Goal: Check status: Check status

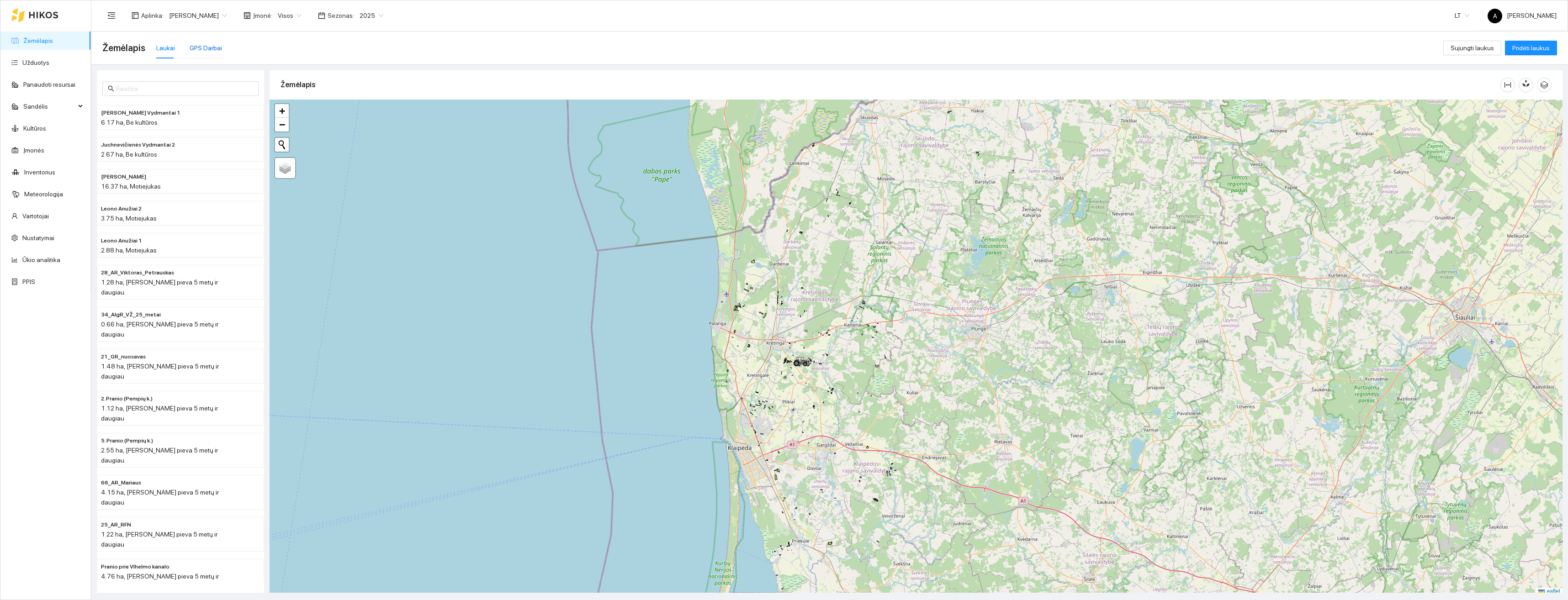
click at [199, 47] on div "GPS Darbai" at bounding box center [206, 48] width 32 height 10
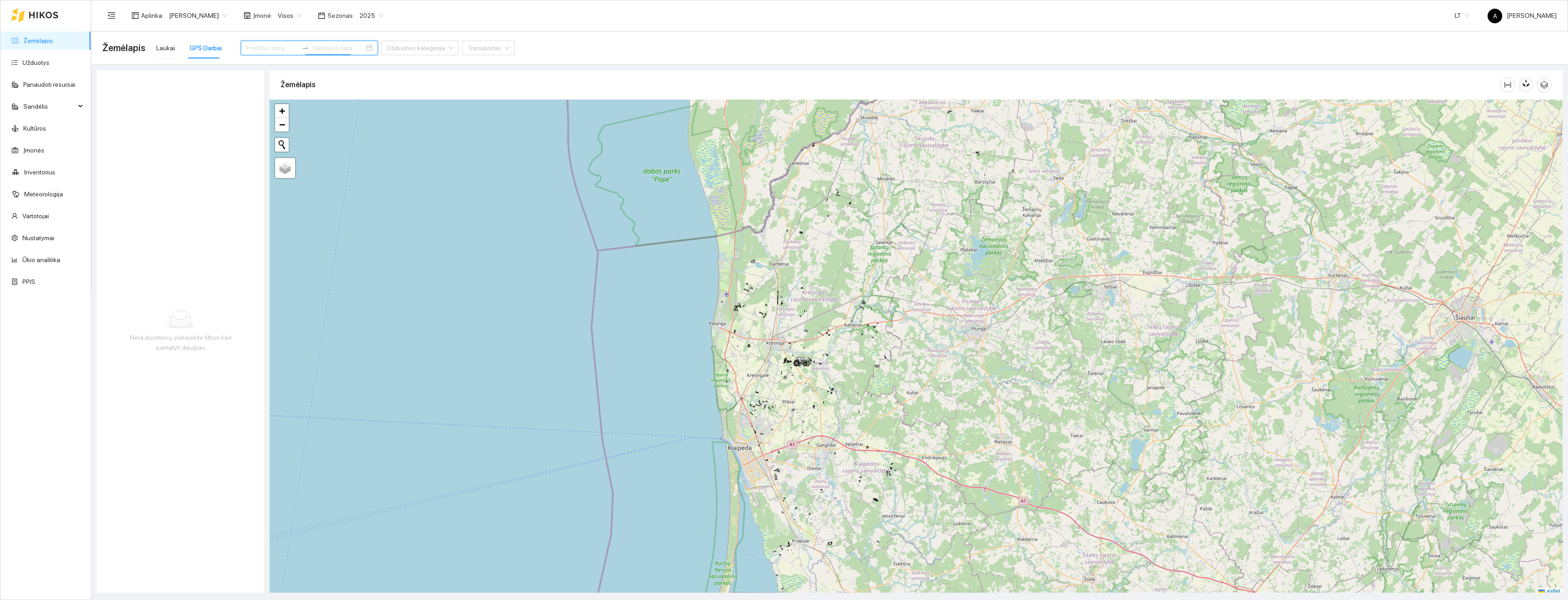
click at [316, 48] on input at bounding box center [338, 48] width 51 height 10
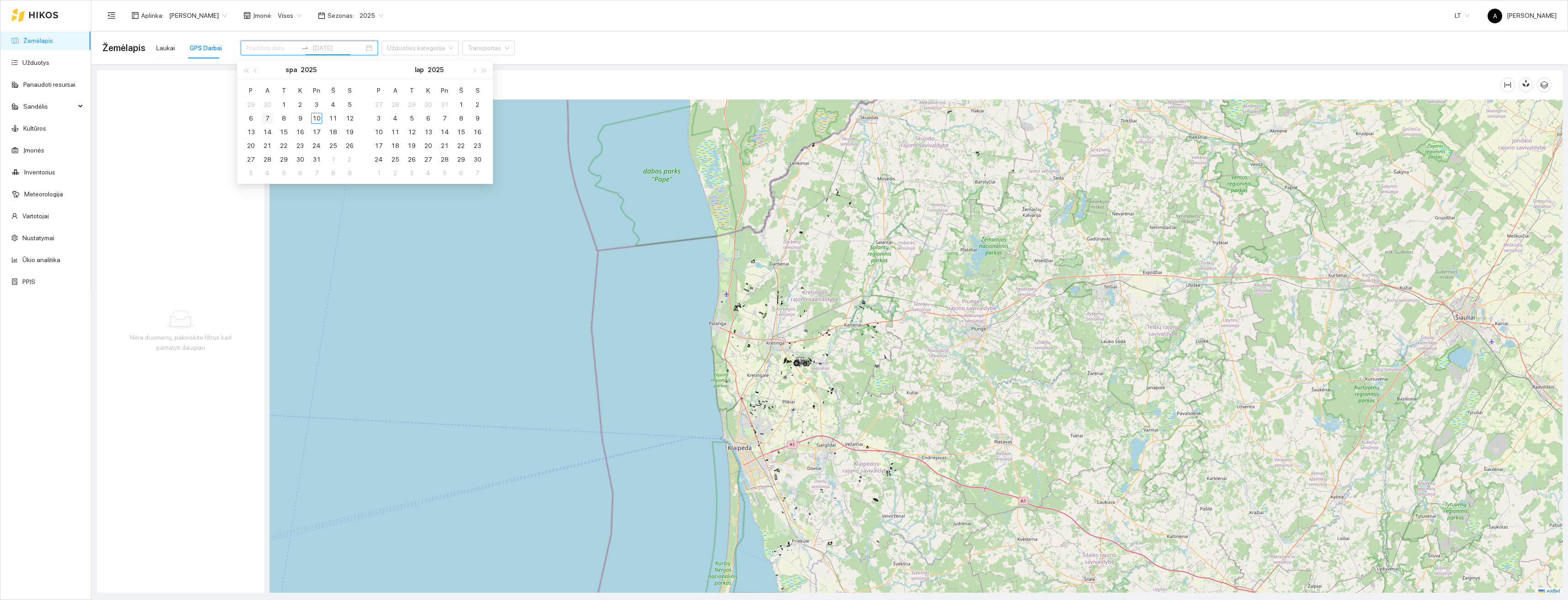
type input "[DATE]"
click at [263, 119] on div "7" at bounding box center [266, 118] width 11 height 11
click at [266, 118] on div "7" at bounding box center [266, 118] width 11 height 11
type input "[DATE]"
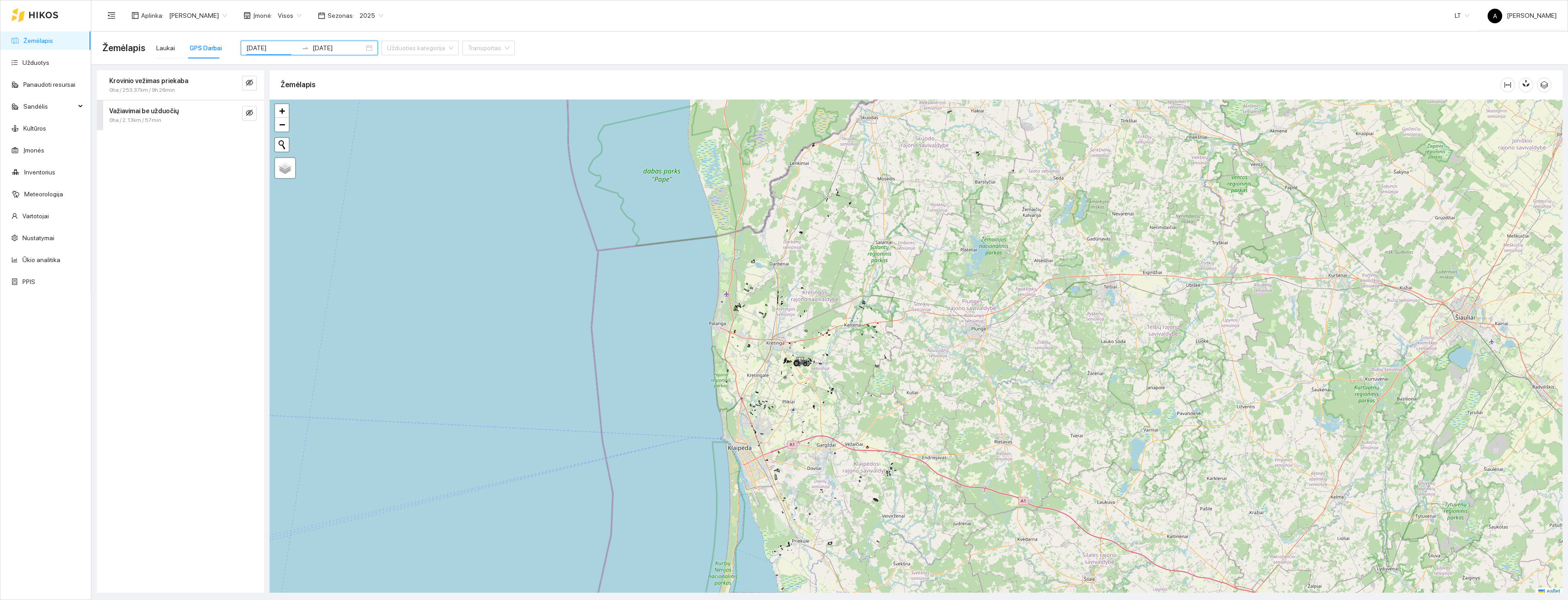
click at [174, 113] on strong "Važiavimai be užduočių" at bounding box center [143, 111] width 69 height 8
click at [252, 78] on button "button" at bounding box center [249, 83] width 15 height 15
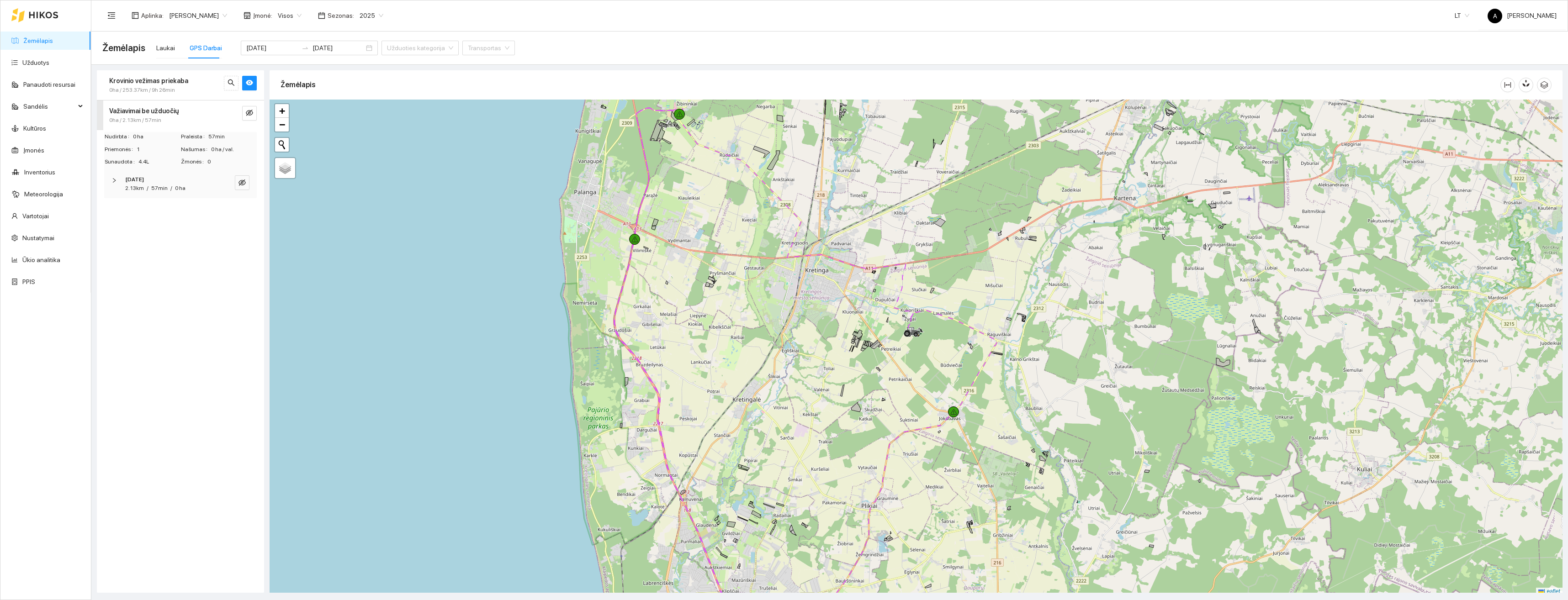
scroll to position [3, 0]
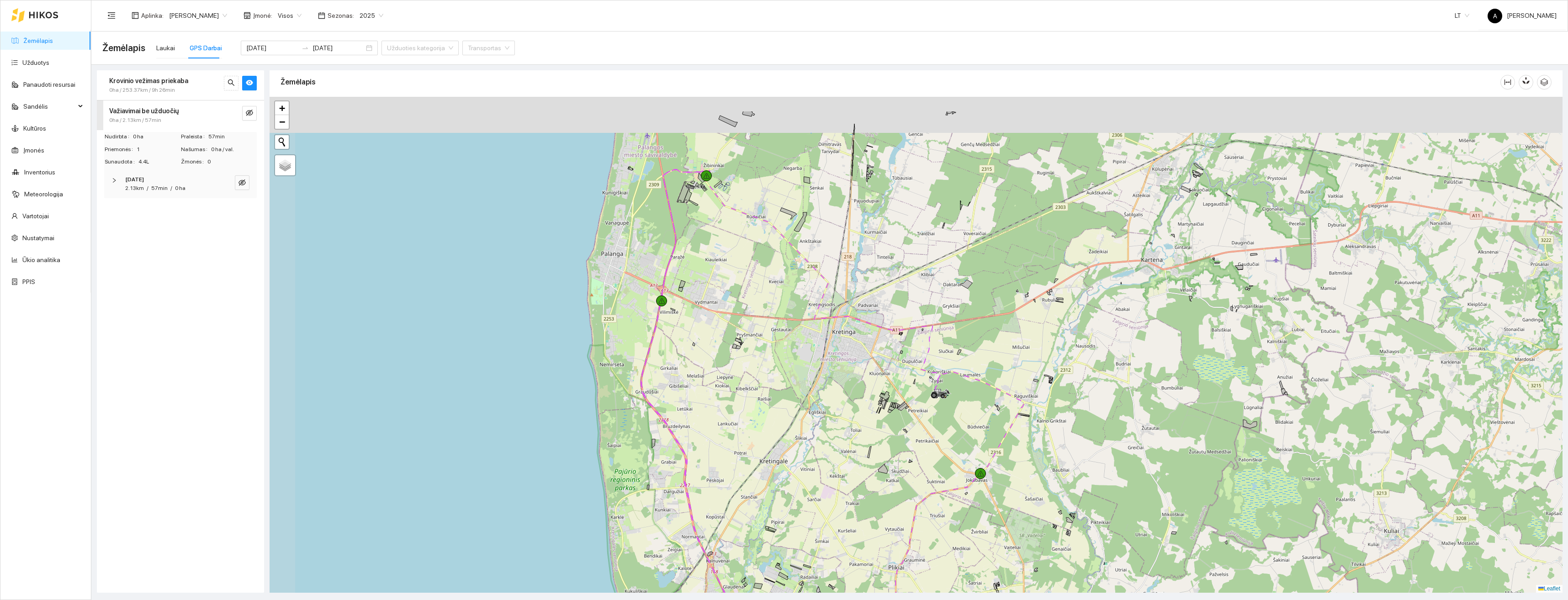
drag, startPoint x: 674, startPoint y: 258, endPoint x: 700, endPoint y: 322, distance: 69.1
click at [700, 322] on div "+ − Nieko nerasta. Bandykite dar kartą. Žemėlapis Palydovas Leaflet" at bounding box center [916, 344] width 1293 height 496
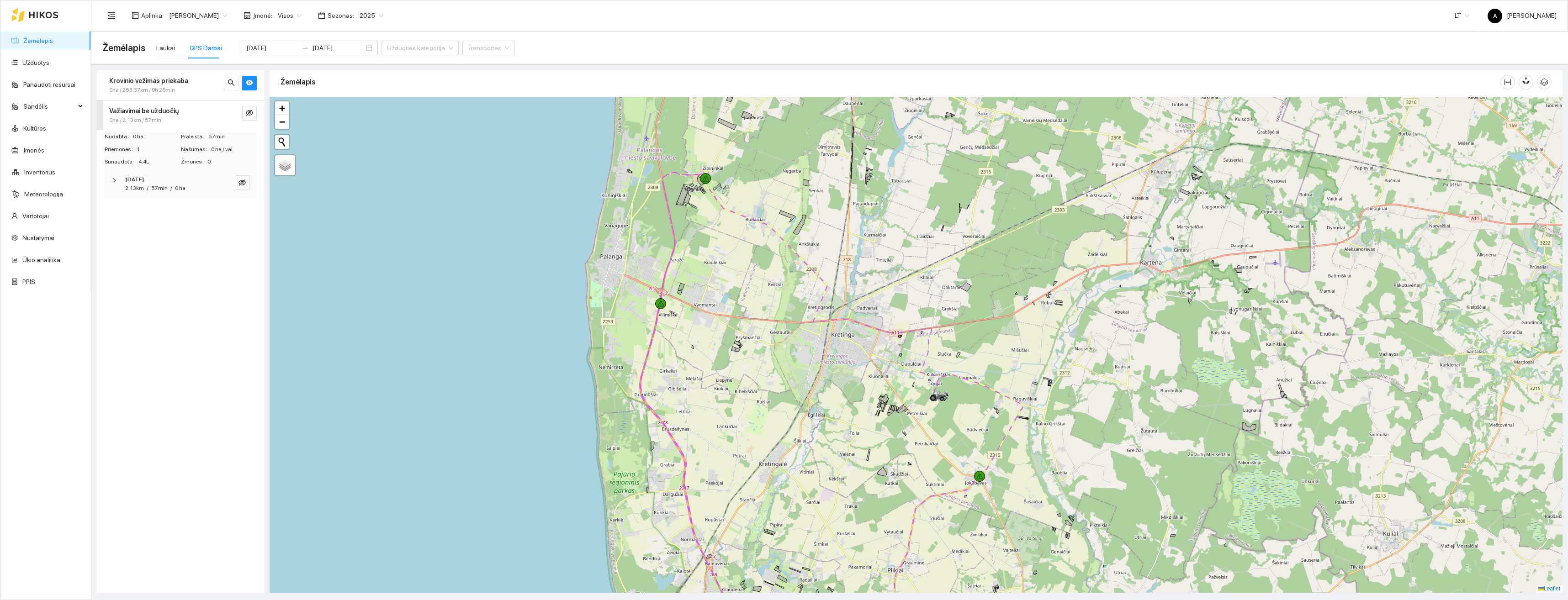
drag, startPoint x: 692, startPoint y: 253, endPoint x: 705, endPoint y: 343, distance: 90.9
click at [706, 343] on div "+ − Nieko nerasta. Bandykite dar kartą. Žemėlapis Palydovas Leaflet" at bounding box center [916, 344] width 1293 height 496
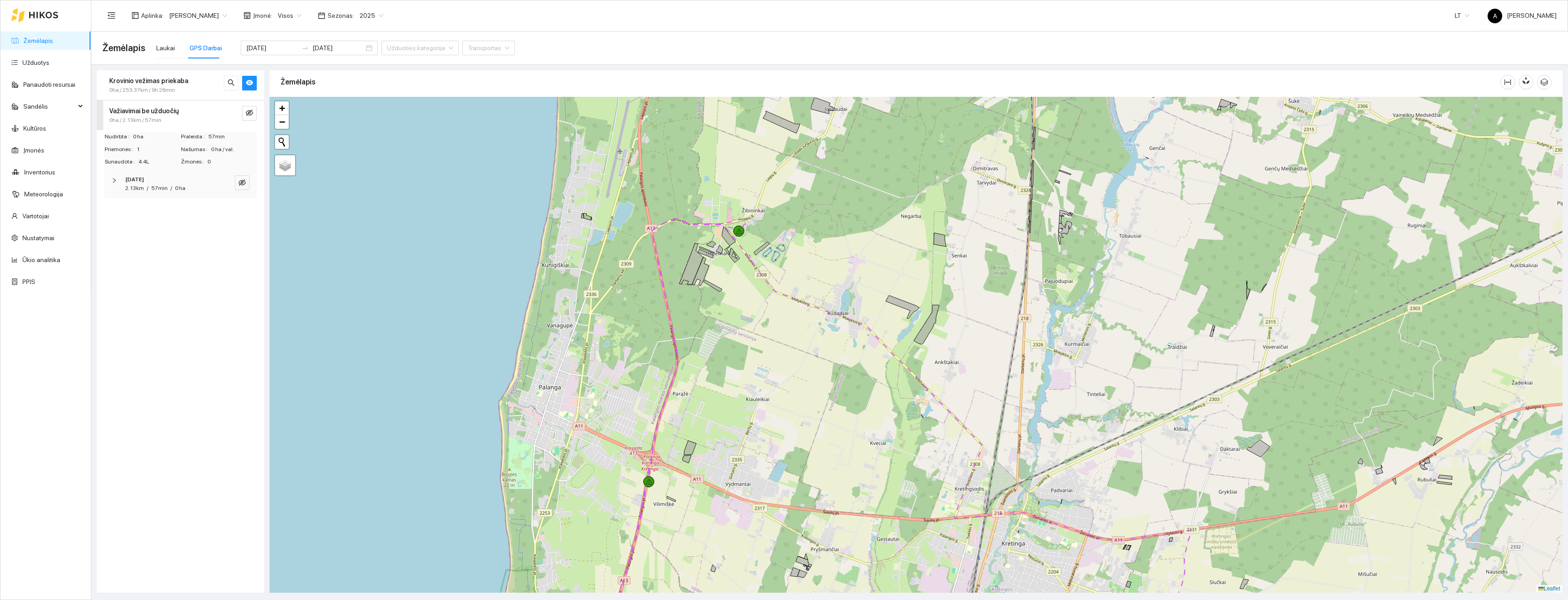
drag, startPoint x: 706, startPoint y: 315, endPoint x: 718, endPoint y: 385, distance: 71.0
click at [717, 395] on div "+ − Nieko nerasta. Bandykite dar kartą. Žemėlapis Palydovas Leaflet" at bounding box center [916, 344] width 1293 height 496
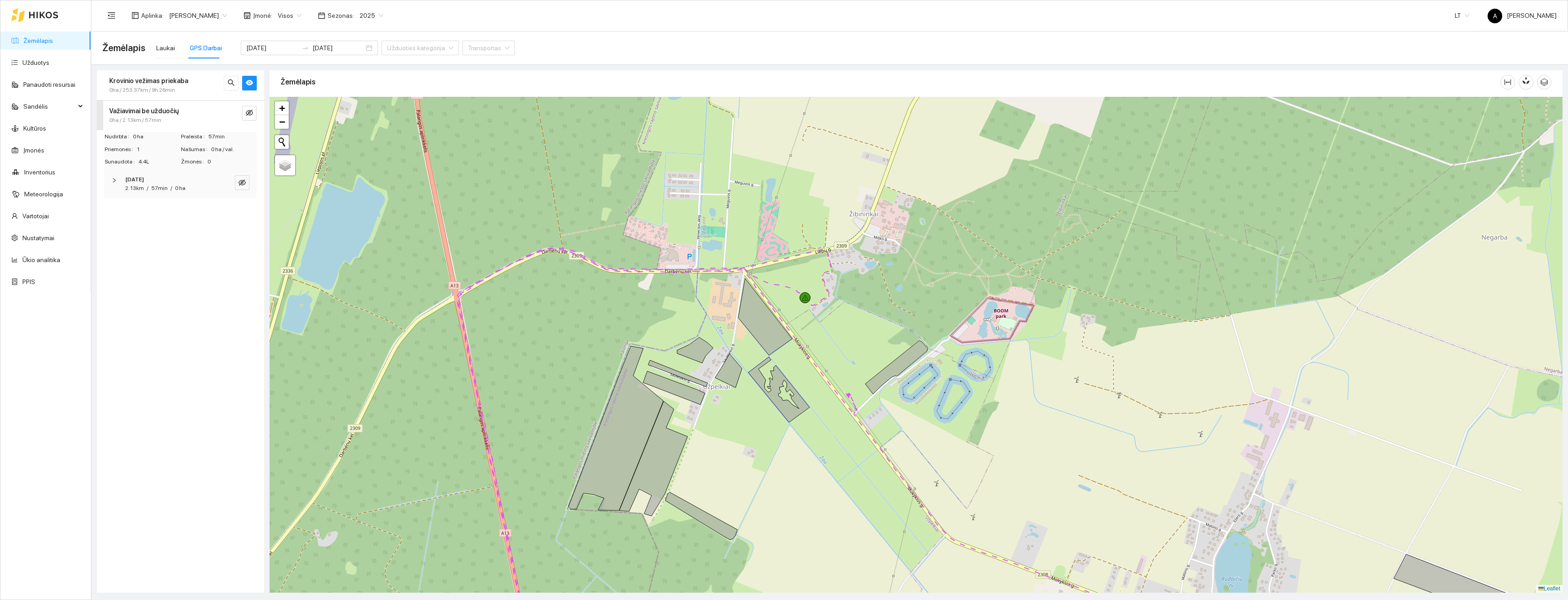
drag, startPoint x: 801, startPoint y: 259, endPoint x: 791, endPoint y: 341, distance: 82.6
click at [788, 352] on div "+ − Nieko nerasta. Bandykite dar kartą. Žemėlapis Palydovas Leaflet" at bounding box center [916, 344] width 1293 height 496
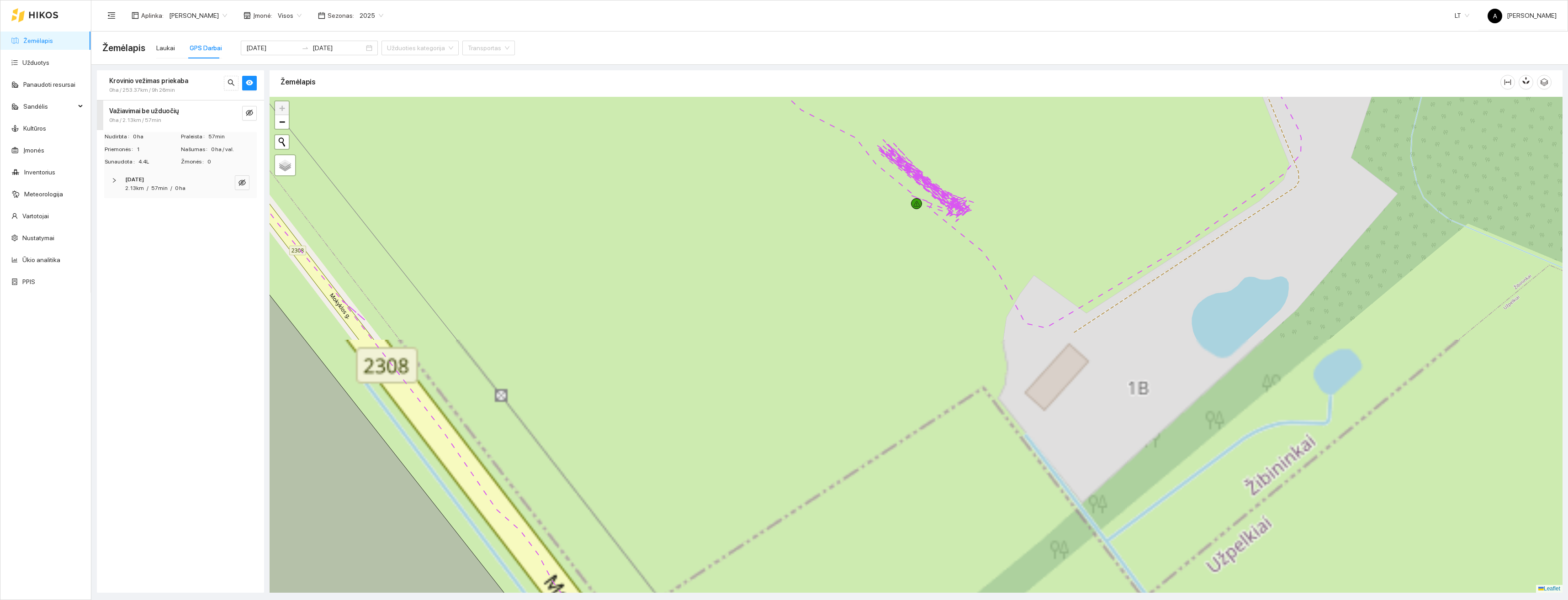
drag, startPoint x: 868, startPoint y: 285, endPoint x: 822, endPoint y: 372, distance: 98.4
click at [822, 372] on div "+ − Nieko nerasta. Bandykite dar kartą. Žemėlapis Palydovas Leaflet" at bounding box center [916, 344] width 1293 height 496
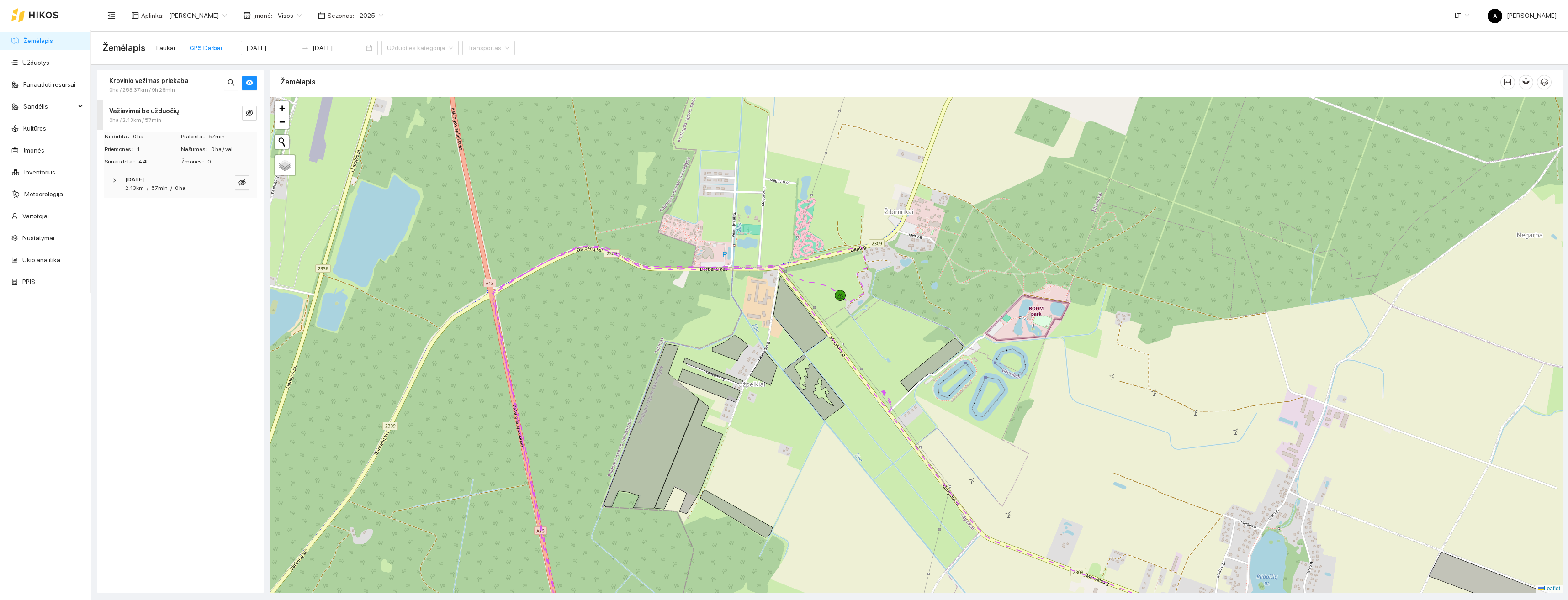
drag, startPoint x: 862, startPoint y: 508, endPoint x: 862, endPoint y: 469, distance: 39.0
click at [862, 469] on div "+ − Nieko nerasta. Bandykite dar kartą. Žemėlapis Palydovas Leaflet" at bounding box center [916, 344] width 1293 height 496
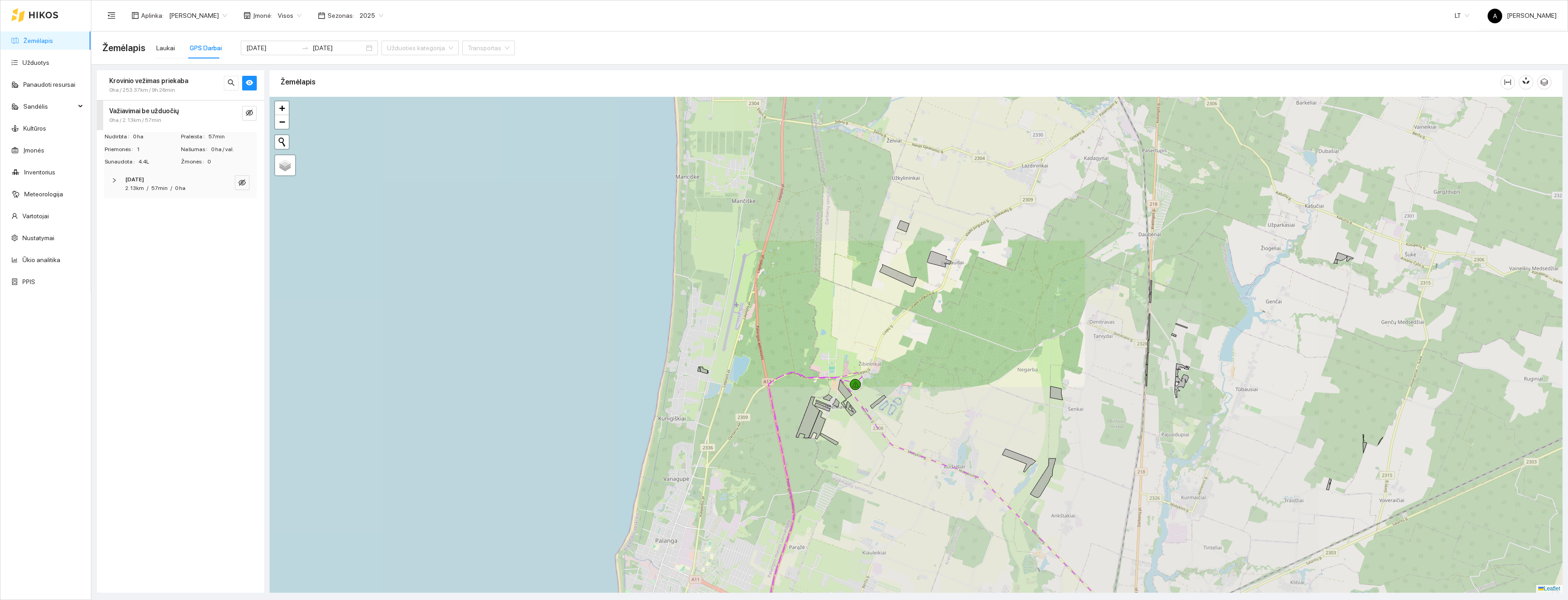
drag, startPoint x: 860, startPoint y: 456, endPoint x: 856, endPoint y: 319, distance: 137.1
click at [856, 319] on div "+ − Nieko nerasta. Bandykite dar kartą. Žemėlapis Palydovas Leaflet" at bounding box center [916, 344] width 1293 height 496
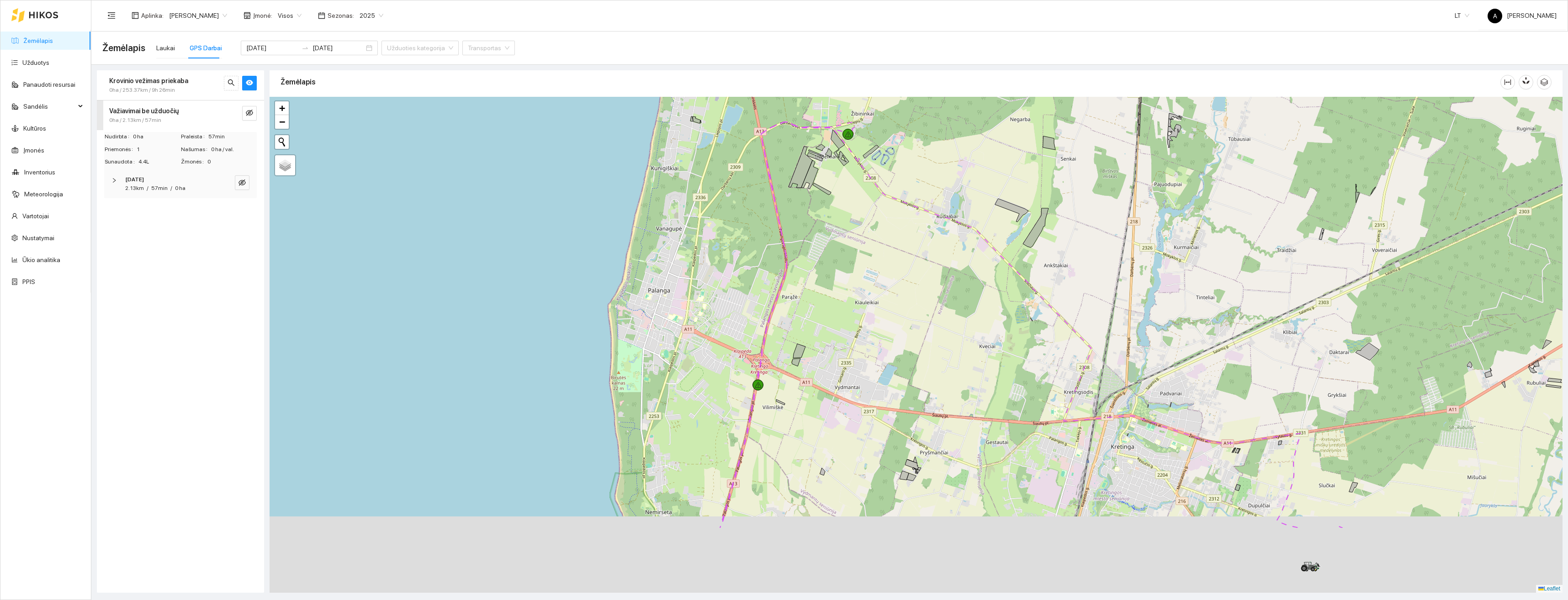
drag, startPoint x: 858, startPoint y: 356, endPoint x: 855, endPoint y: 321, distance: 35.1
click at [855, 321] on div "+ − Nieko nerasta. Bandykite dar kartą. Žemėlapis Palydovas Leaflet" at bounding box center [916, 344] width 1293 height 496
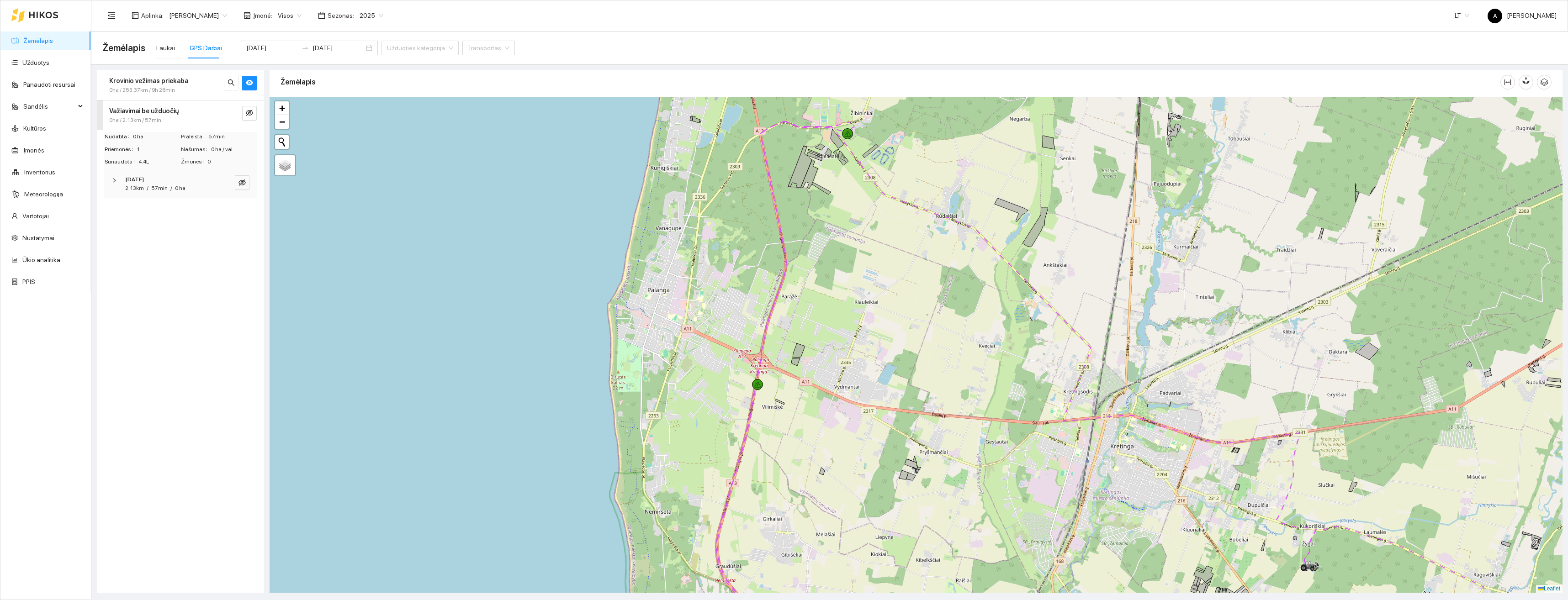
drag, startPoint x: 856, startPoint y: 311, endPoint x: 883, endPoint y: 454, distance: 145.5
click at [883, 454] on div "+ − Nieko nerasta. Bandykite dar kartą. Žemėlapis Palydovas Leaflet" at bounding box center [916, 344] width 1293 height 496
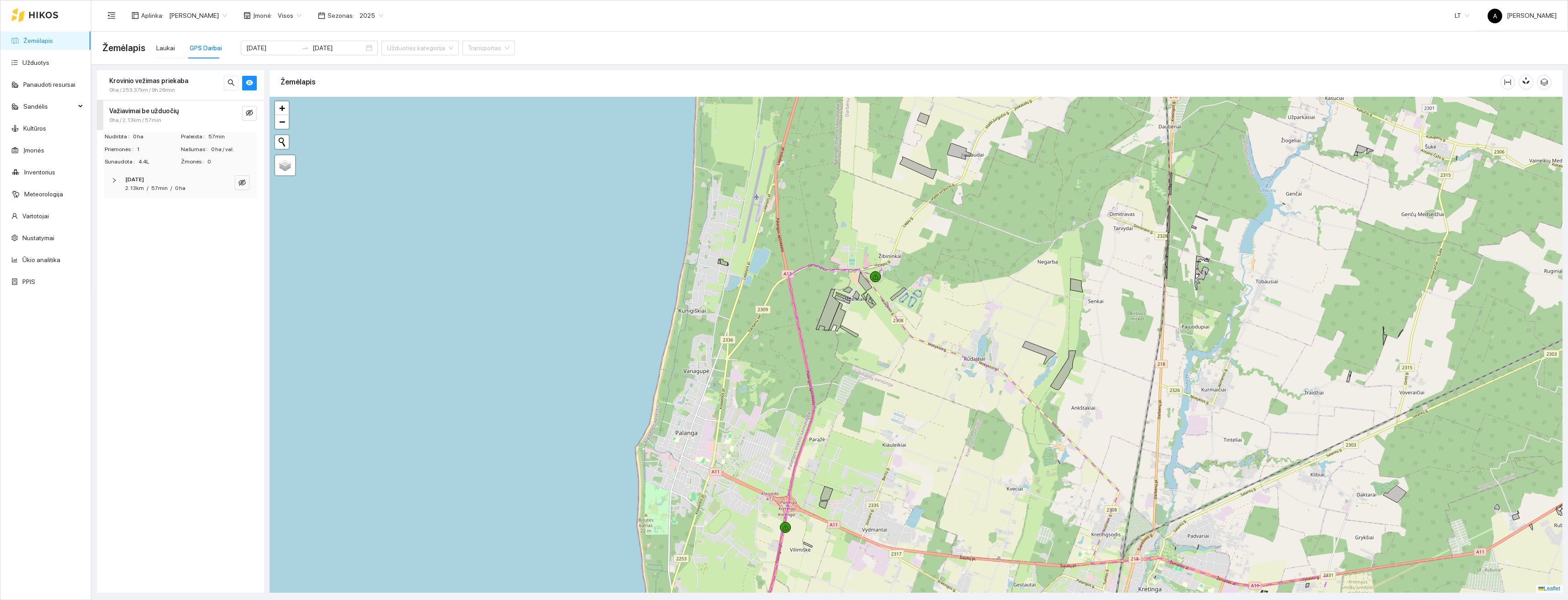
click at [136, 81] on strong "Krovinio vežimas priekaba" at bounding box center [149, 80] width 79 height 8
click at [249, 81] on icon "eye" at bounding box center [249, 83] width 8 height 5
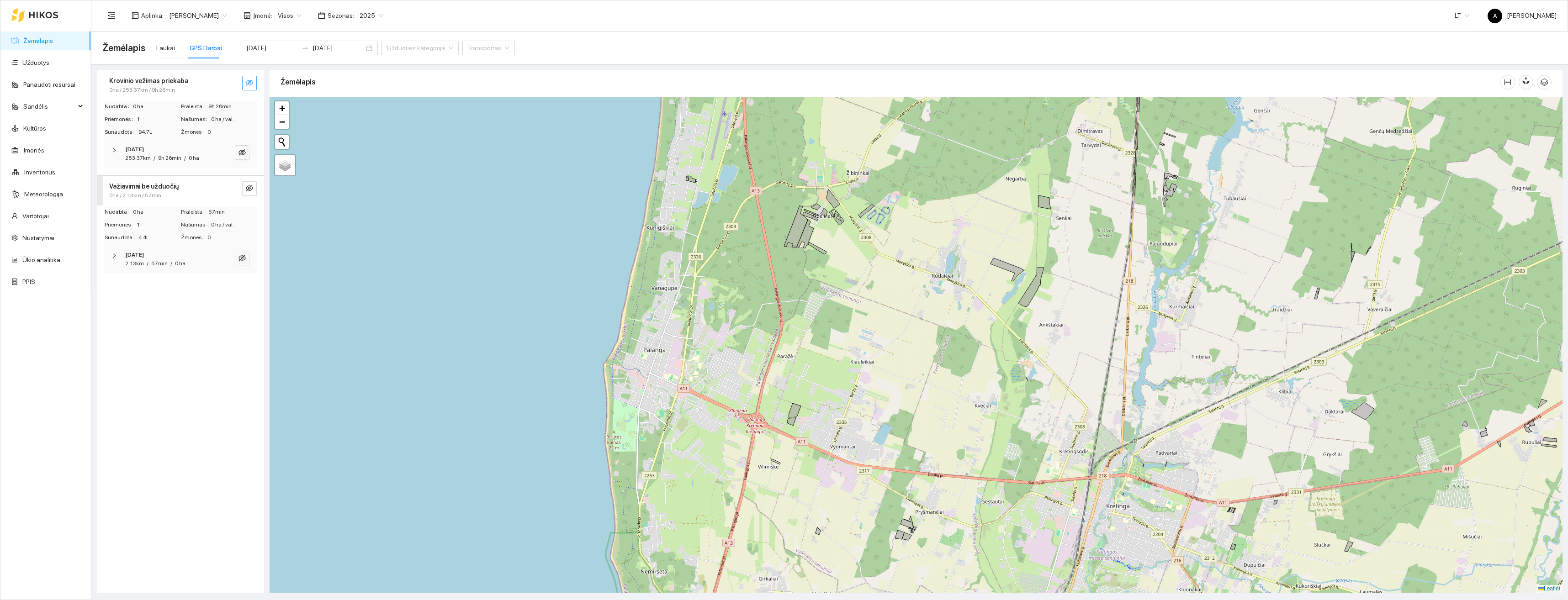
drag, startPoint x: 1097, startPoint y: 553, endPoint x: 993, endPoint y: 294, distance: 279.1
click at [993, 276] on div "+ − Nieko nerasta. Bandykite dar kartą. Žemėlapis Palydovas Leaflet" at bounding box center [916, 344] width 1293 height 496
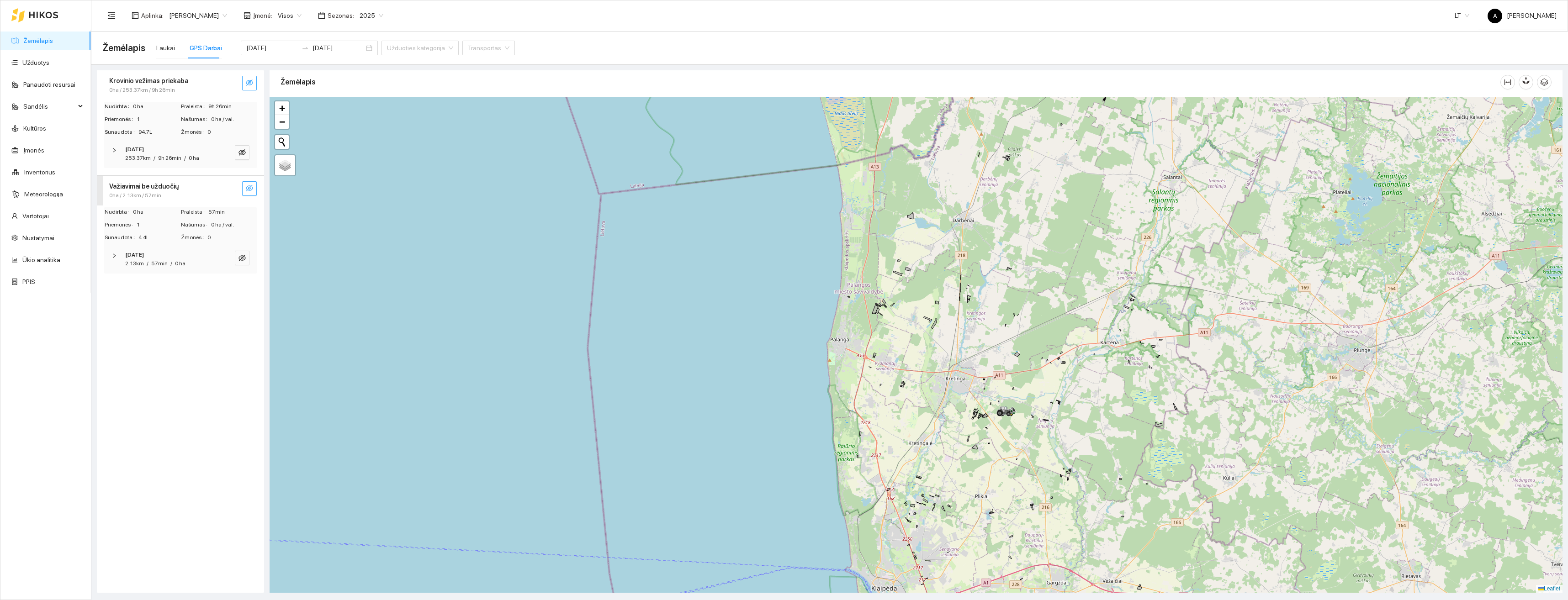
click at [247, 189] on icon "eye-invisible" at bounding box center [249, 188] width 8 height 8
click at [231, 189] on icon "search" at bounding box center [231, 188] width 8 height 8
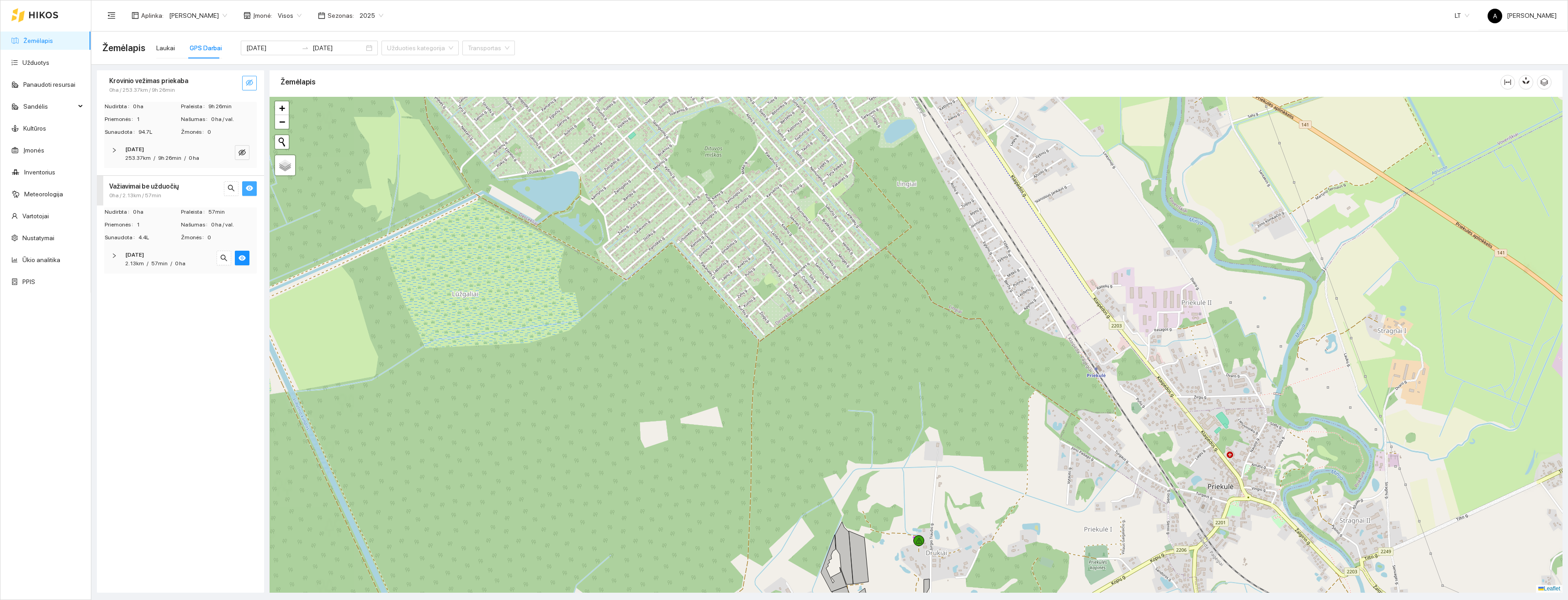
drag, startPoint x: 921, startPoint y: 533, endPoint x: 930, endPoint y: 415, distance: 118.3
click at [929, 414] on div "Prastovos Nuo: [DATE] 08:07 Iki: [DATE] 08:18 Trukmė: 11min + − Nieko nerasta. …" at bounding box center [916, 344] width 1293 height 496
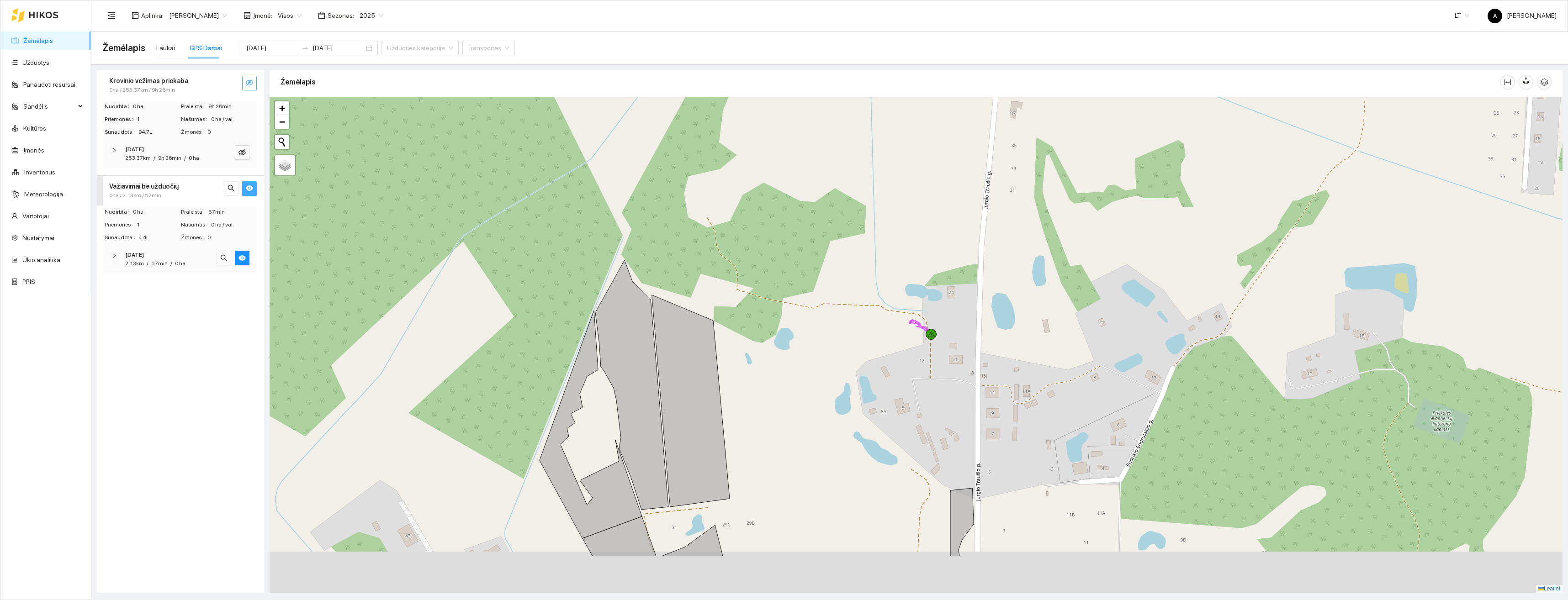
drag, startPoint x: 883, startPoint y: 474, endPoint x: 889, endPoint y: 330, distance: 144.1
click at [888, 320] on div "+ − Nieko nerasta. Bandykite dar kartą. Žemėlapis Palydovas Leaflet" at bounding box center [916, 344] width 1293 height 496
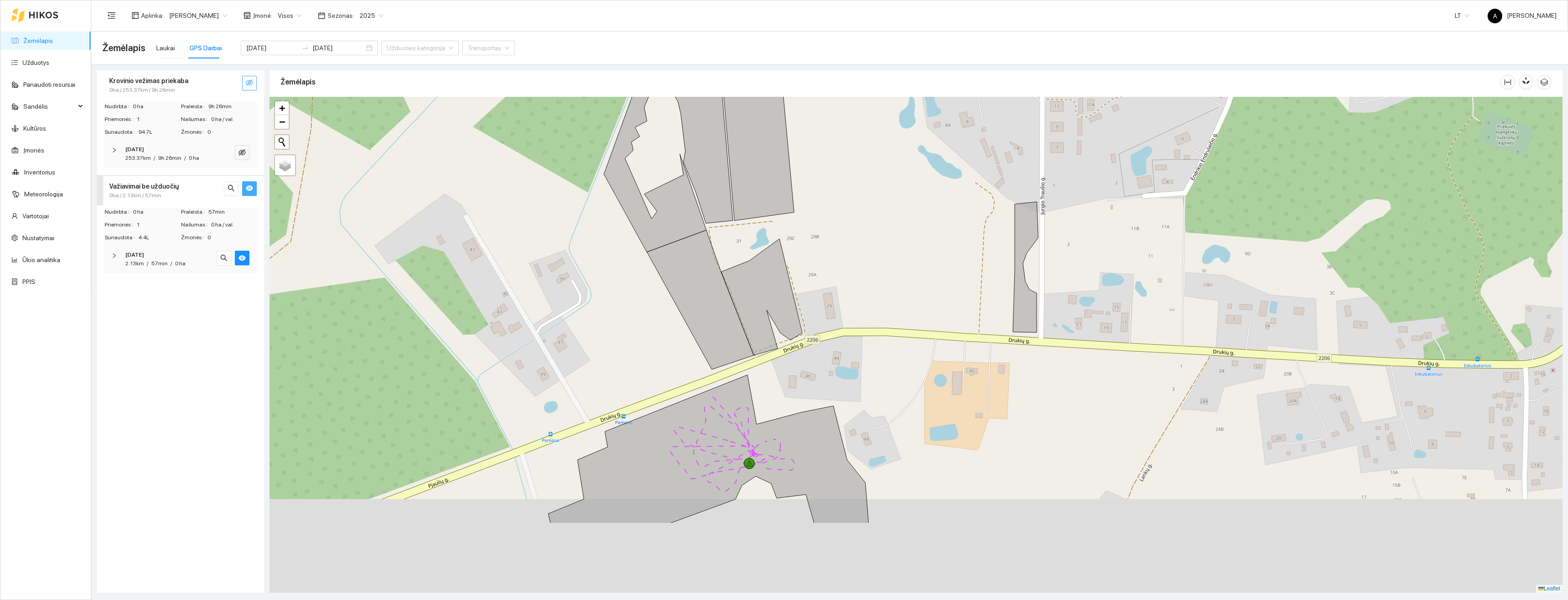
drag, startPoint x: 828, startPoint y: 448, endPoint x: 937, endPoint y: 326, distance: 163.6
click at [869, 375] on icon at bounding box center [708, 449] width 320 height 149
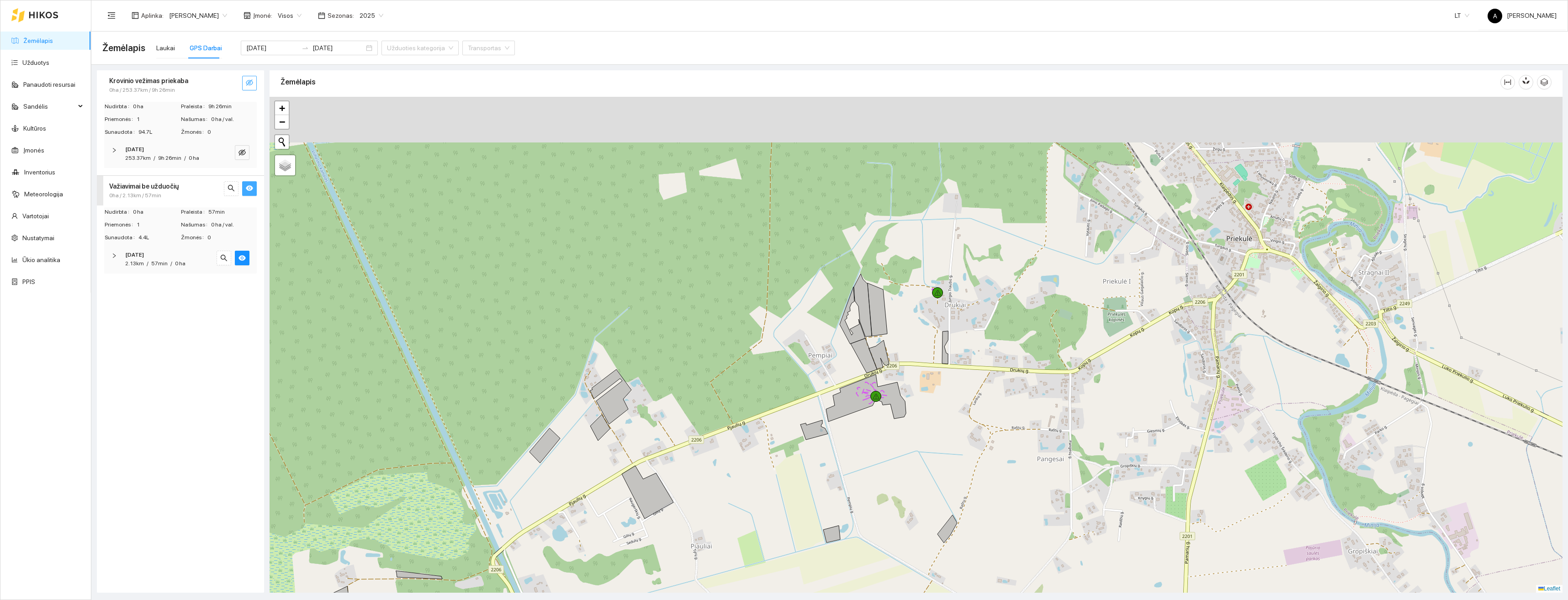
drag, startPoint x: 984, startPoint y: 230, endPoint x: 950, endPoint y: 375, distance: 148.9
click at [950, 375] on div "+ − Nieko nerasta. Bandykite dar kartą. Žemėlapis Palydovas Leaflet" at bounding box center [916, 344] width 1293 height 496
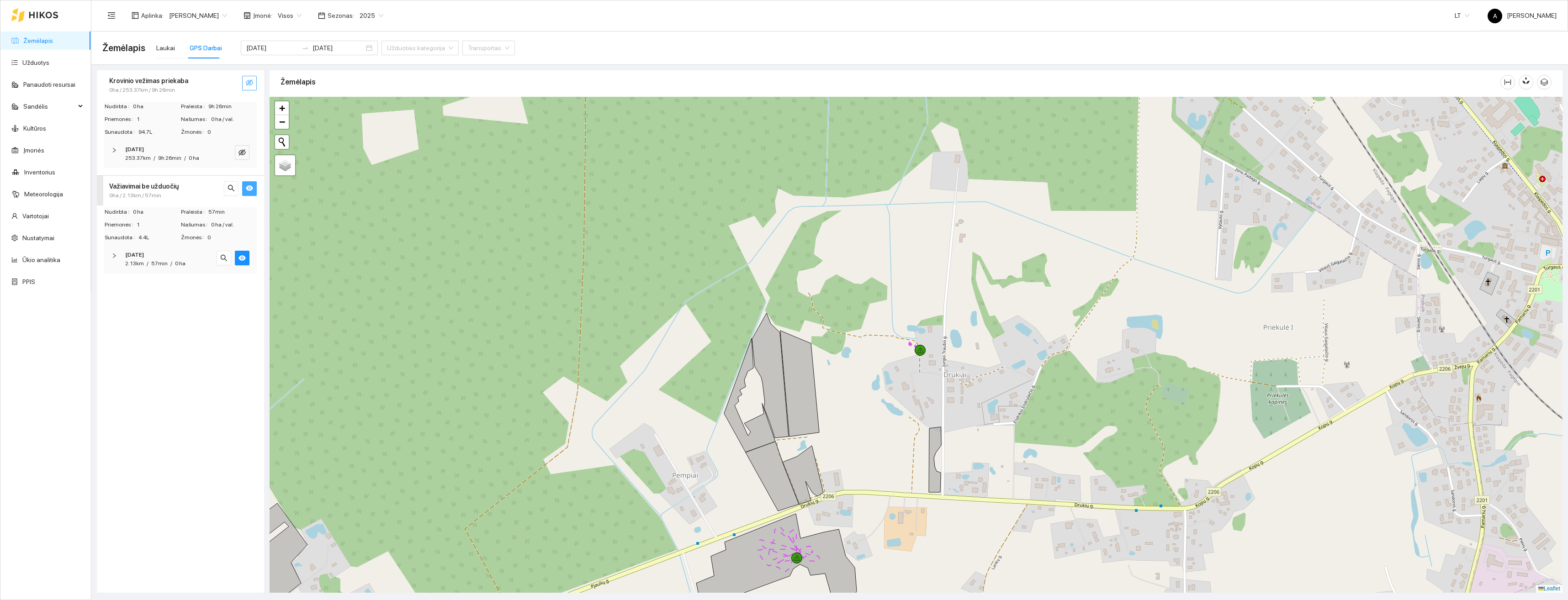
click at [251, 186] on icon "eye" at bounding box center [249, 189] width 8 height 5
click at [245, 87] on button "button" at bounding box center [249, 83] width 15 height 15
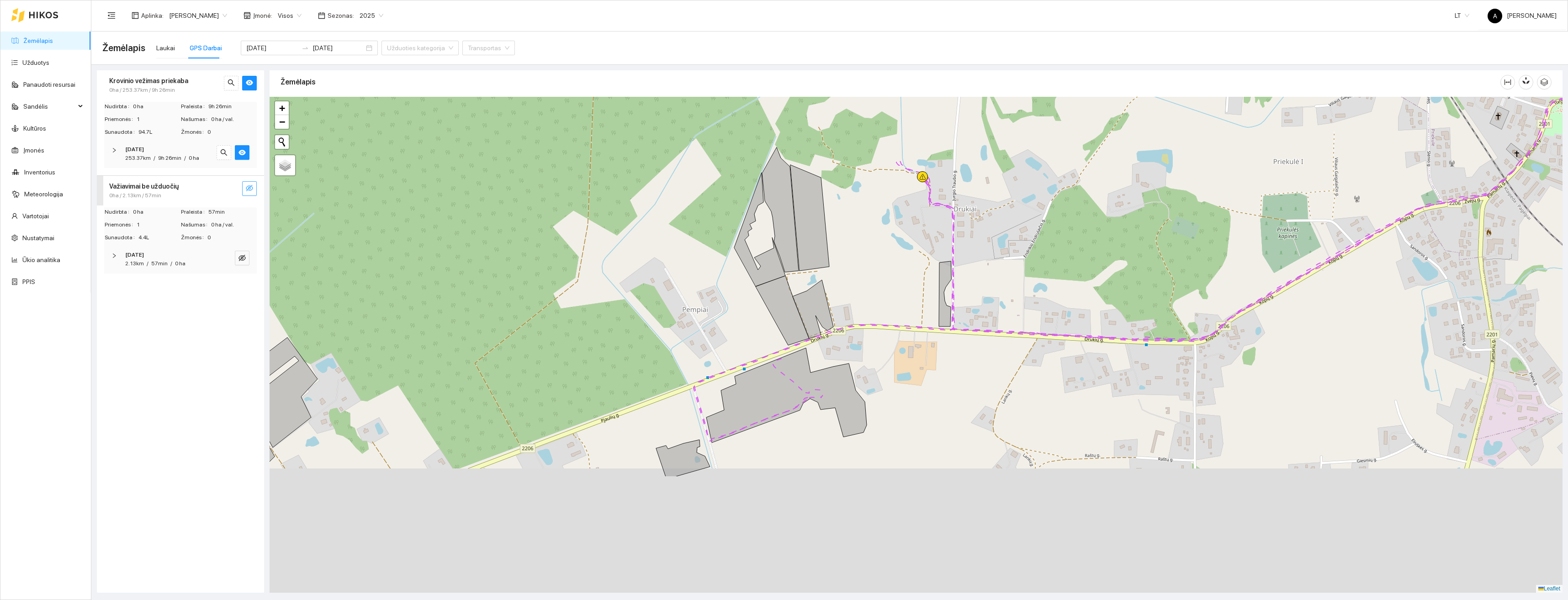
drag, startPoint x: 837, startPoint y: 475, endPoint x: 850, endPoint y: 370, distance: 105.8
click at [850, 370] on icon at bounding box center [787, 395] width 161 height 95
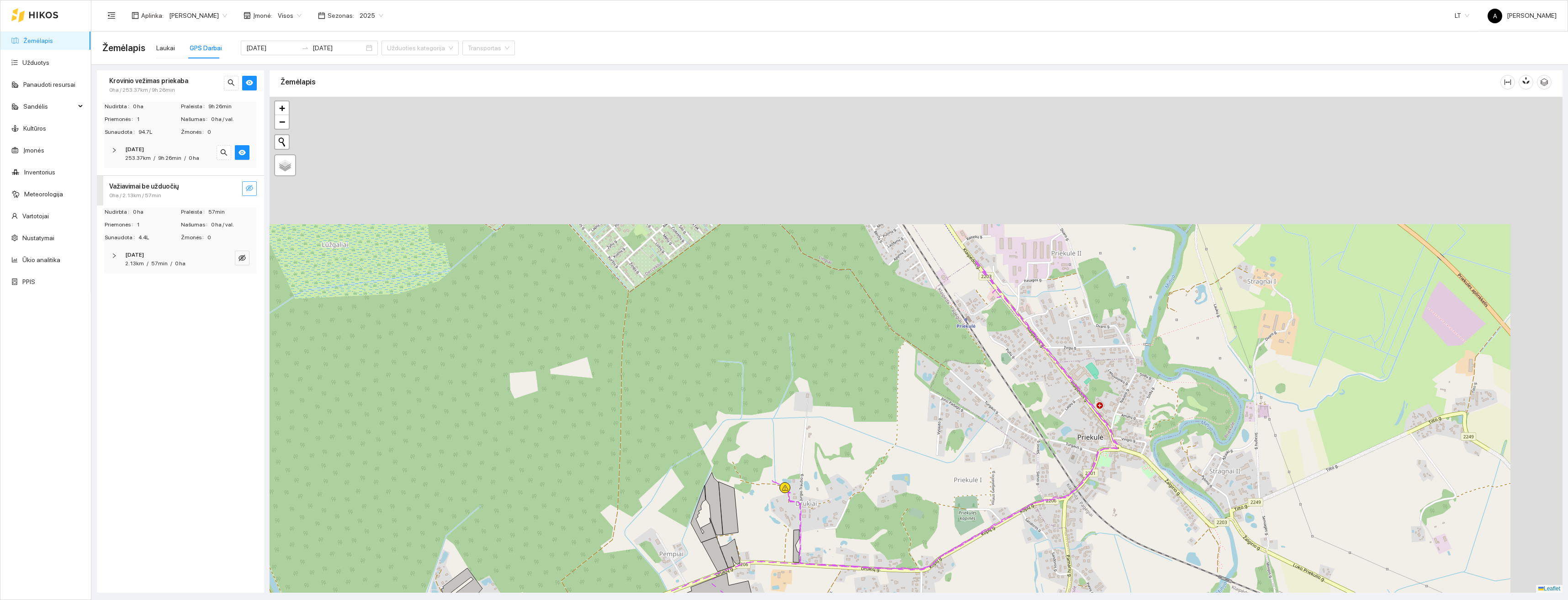
drag, startPoint x: 1088, startPoint y: 327, endPoint x: 996, endPoint y: 510, distance: 204.8
click at [996, 510] on div "+ − Nieko nerasta. Bandykite dar kartą. Žemėlapis Palydovas Leaflet" at bounding box center [916, 344] width 1293 height 496
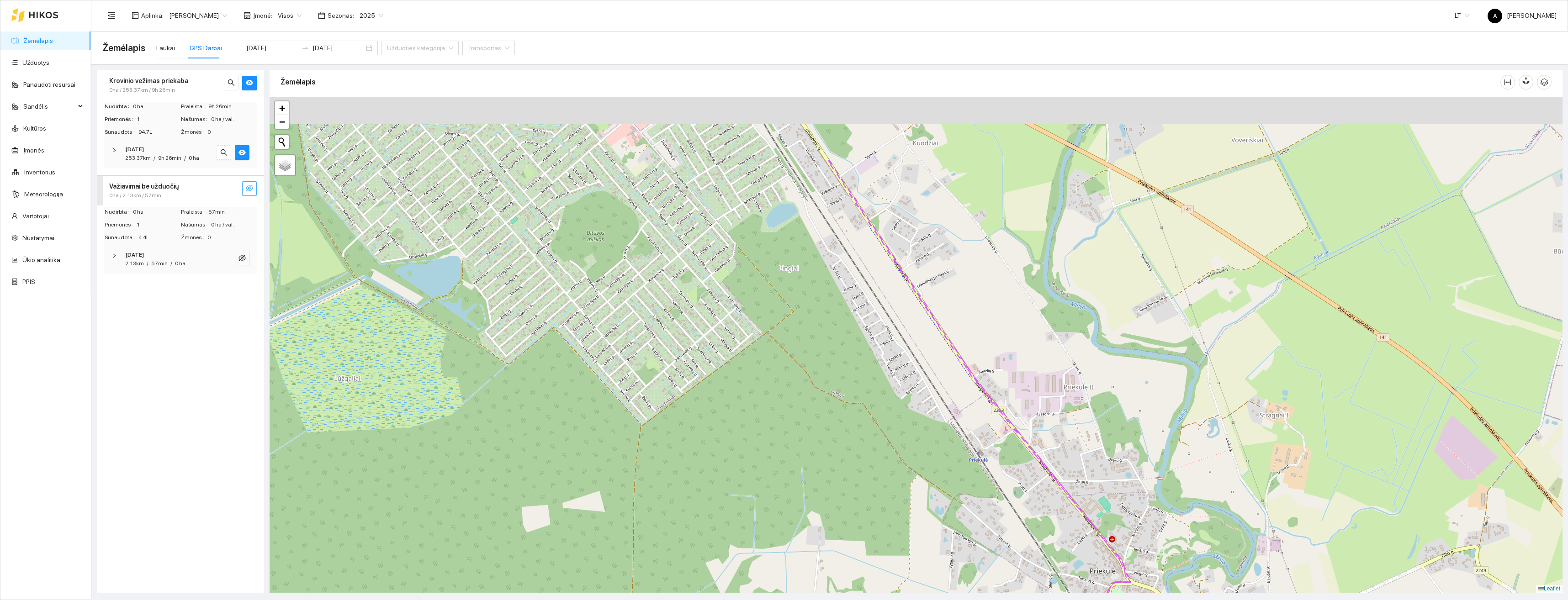
drag, startPoint x: 1005, startPoint y: 316, endPoint x: 978, endPoint y: 316, distance: 27.0
click at [1047, 530] on div "+ − Nieko nerasta. Bandykite dar kartą. Žemėlapis Palydovas Leaflet" at bounding box center [916, 344] width 1293 height 496
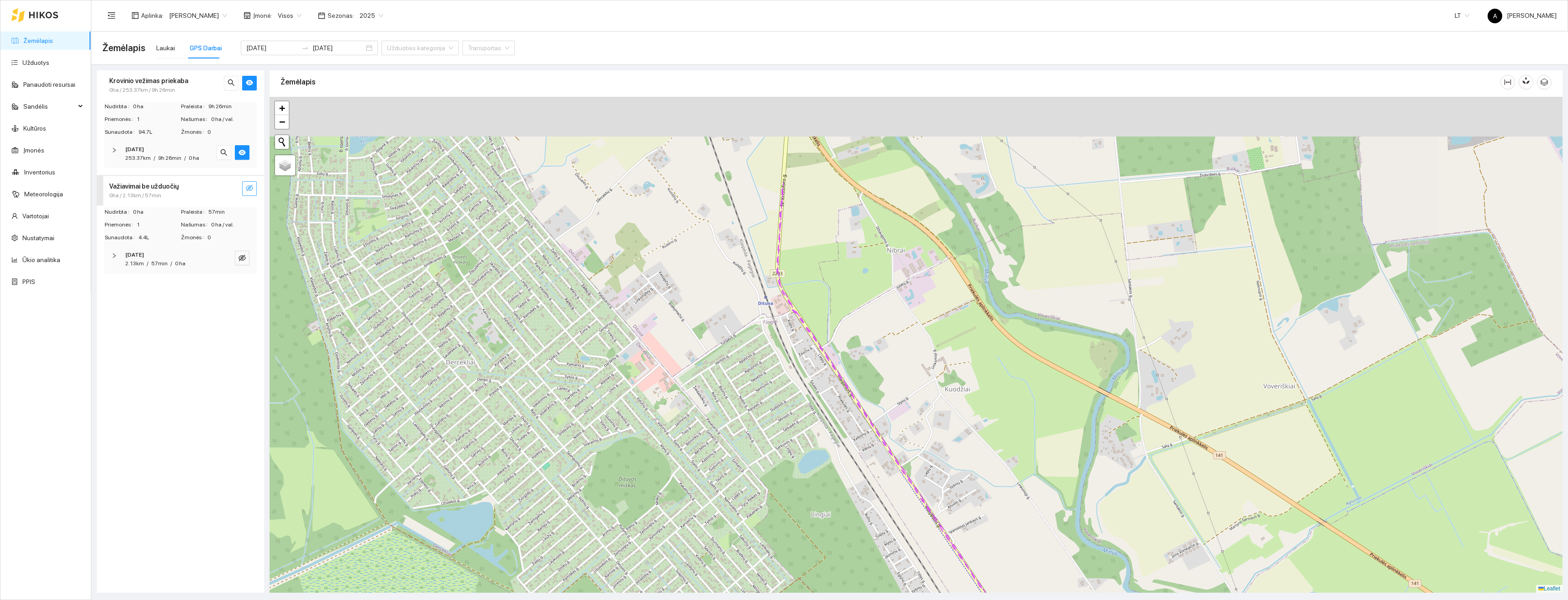
drag, startPoint x: 971, startPoint y: 307, endPoint x: 930, endPoint y: 274, distance: 52.6
click at [985, 493] on div "+ − Nieko nerasta. Bandykite dar kartą. Žemėlapis Palydovas Leaflet" at bounding box center [916, 344] width 1293 height 496
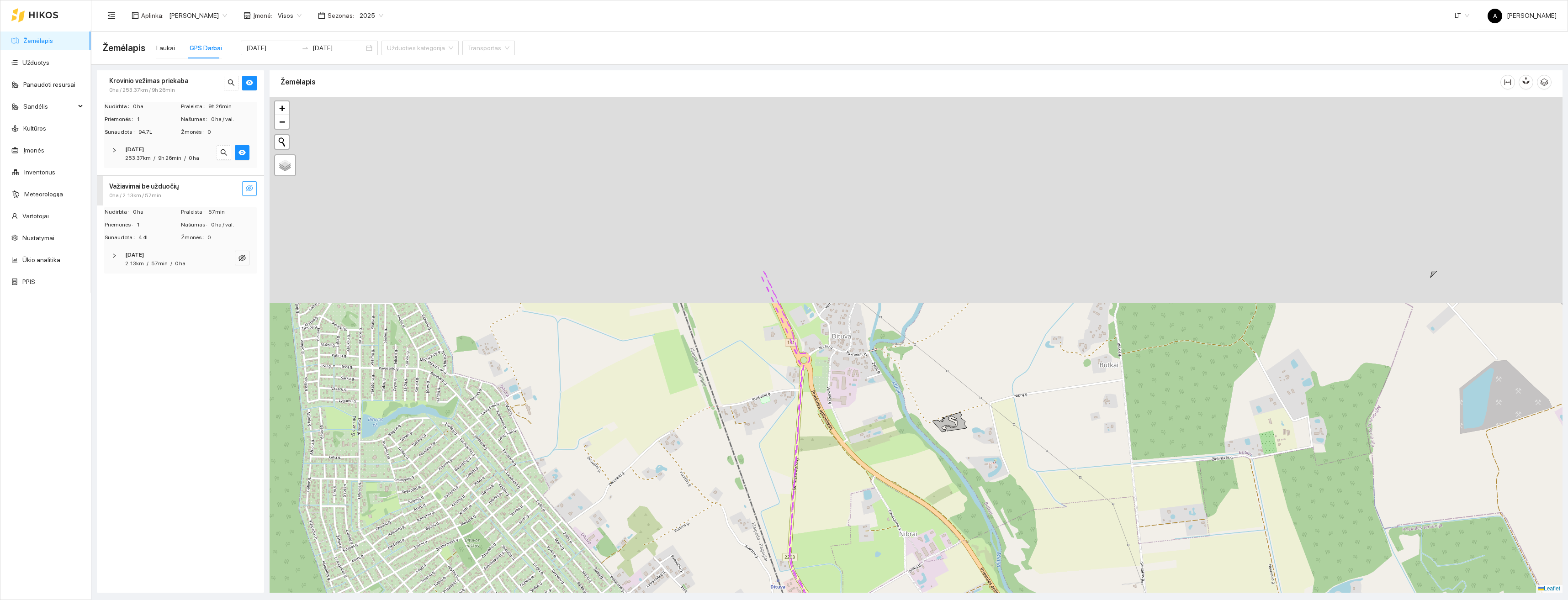
drag, startPoint x: 925, startPoint y: 323, endPoint x: 894, endPoint y: 270, distance: 61.4
click at [930, 473] on div "+ − Nieko nerasta. Bandykite dar kartą. Žemėlapis Palydovas Leaflet" at bounding box center [916, 344] width 1293 height 496
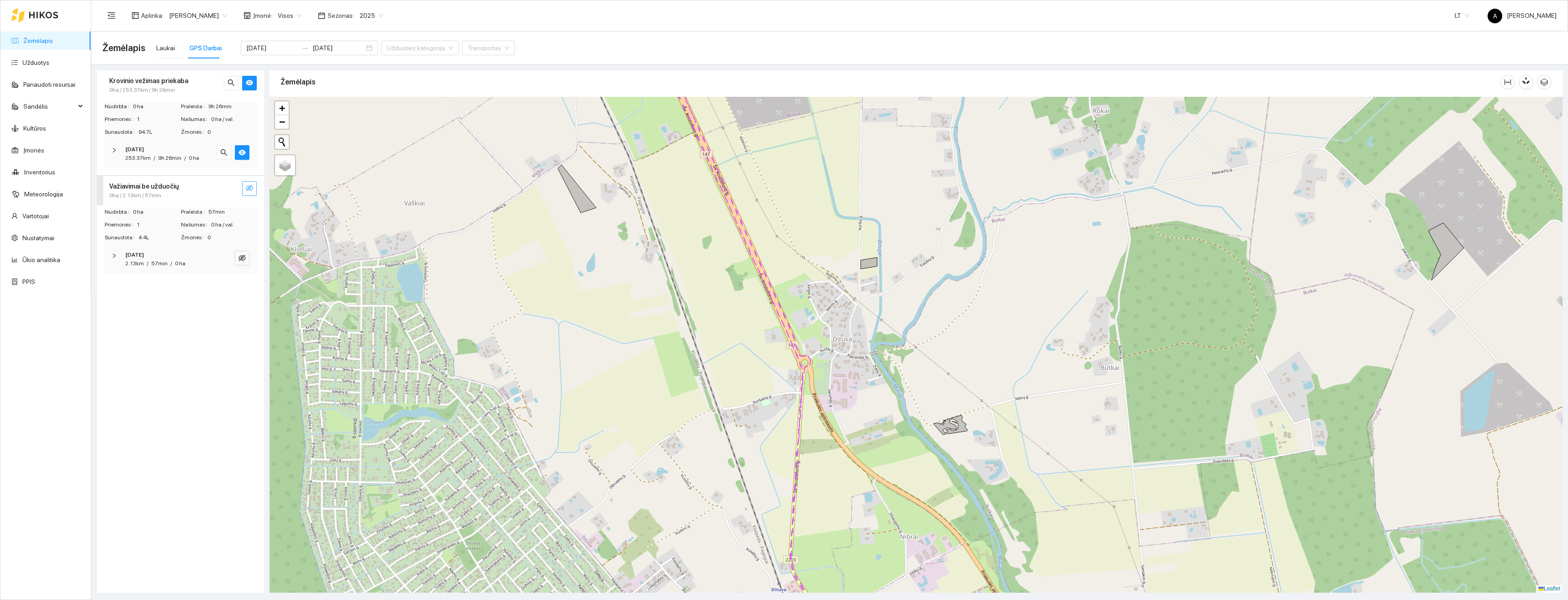
drag, startPoint x: 924, startPoint y: 451, endPoint x: 916, endPoint y: 464, distance: 15.3
click at [927, 479] on div "+ − Nieko nerasta. Bandykite dar kartą. Žemėlapis Palydovas Leaflet" at bounding box center [916, 344] width 1293 height 496
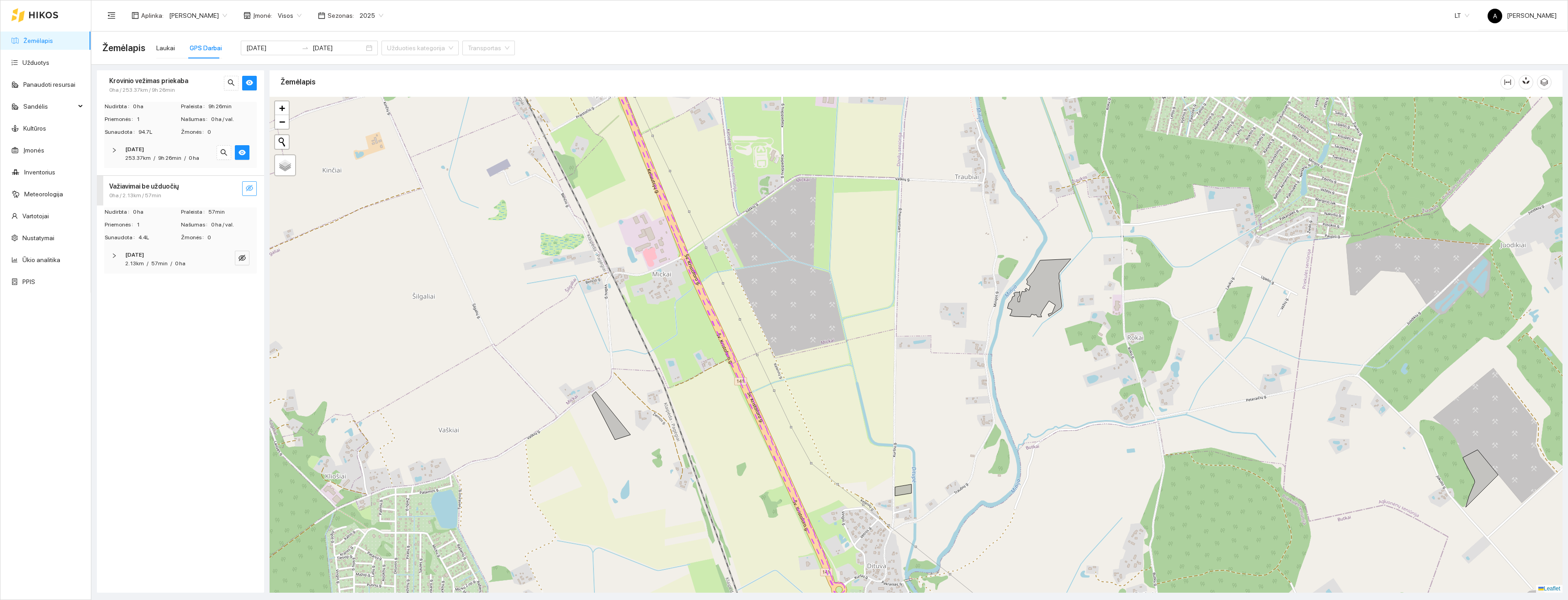
drag, startPoint x: 864, startPoint y: 356, endPoint x: 840, endPoint y: 387, distance: 39.2
click at [904, 526] on div "+ − Nieko nerasta. Bandykite dar kartą. Žemėlapis Palydovas Leaflet" at bounding box center [916, 344] width 1293 height 496
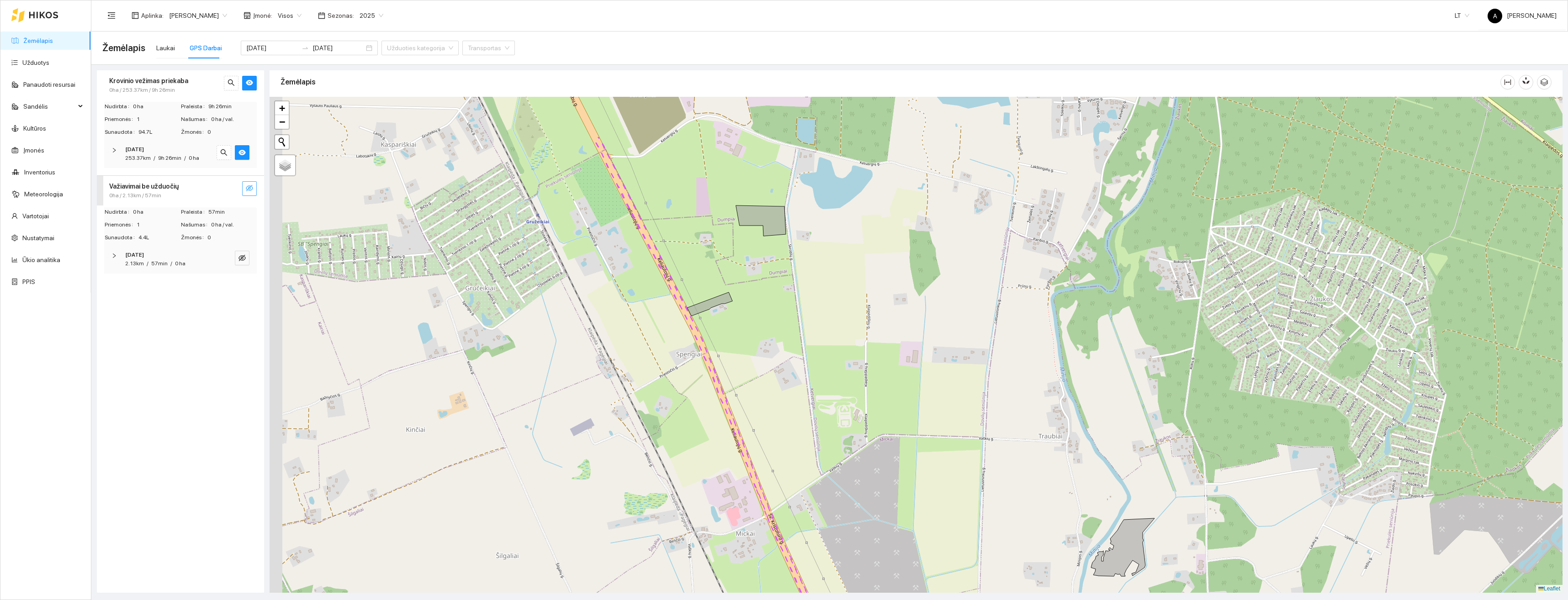
drag, startPoint x: 817, startPoint y: 320, endPoint x: 825, endPoint y: 253, distance: 67.5
click at [909, 497] on div "+ − Nieko nerasta. Bandykite dar kartą. Žemėlapis Palydovas Leaflet" at bounding box center [916, 344] width 1293 height 496
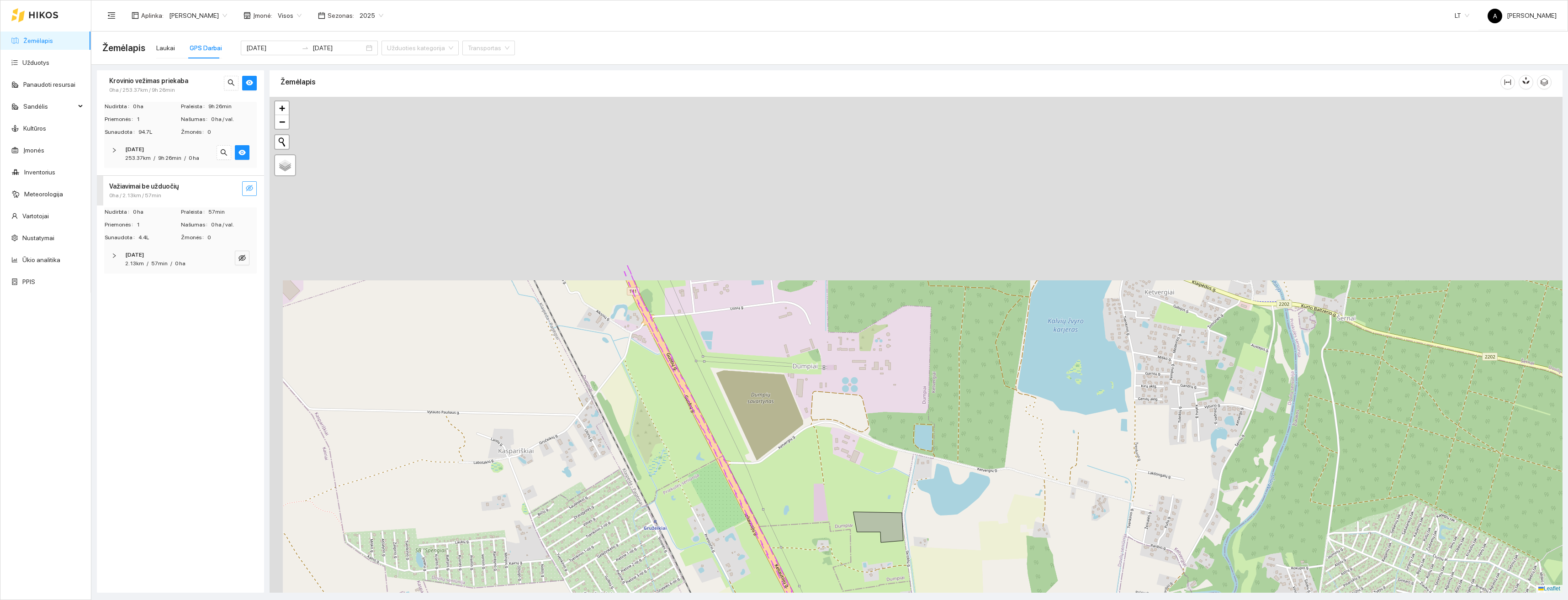
drag, startPoint x: 816, startPoint y: 232, endPoint x: 785, endPoint y: 227, distance: 31.4
click at [894, 457] on div "+ − Nieko nerasta. Bandykite dar kartą. Žemėlapis Palydovas Leaflet" at bounding box center [916, 344] width 1293 height 496
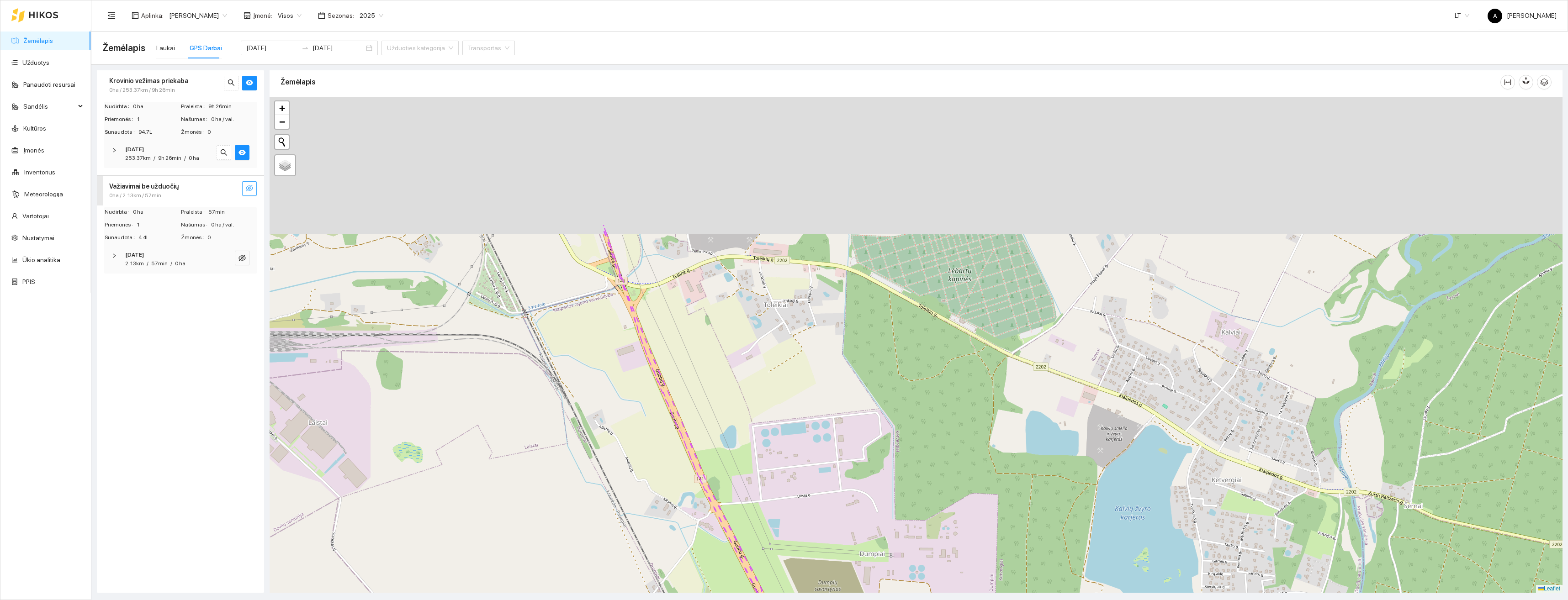
drag, startPoint x: 810, startPoint y: 348, endPoint x: 839, endPoint y: 390, distance: 51.0
click at [854, 440] on div "+ − Nieko nerasta. Bandykite dar kartą. Žemėlapis Palydovas Leaflet" at bounding box center [916, 344] width 1293 height 496
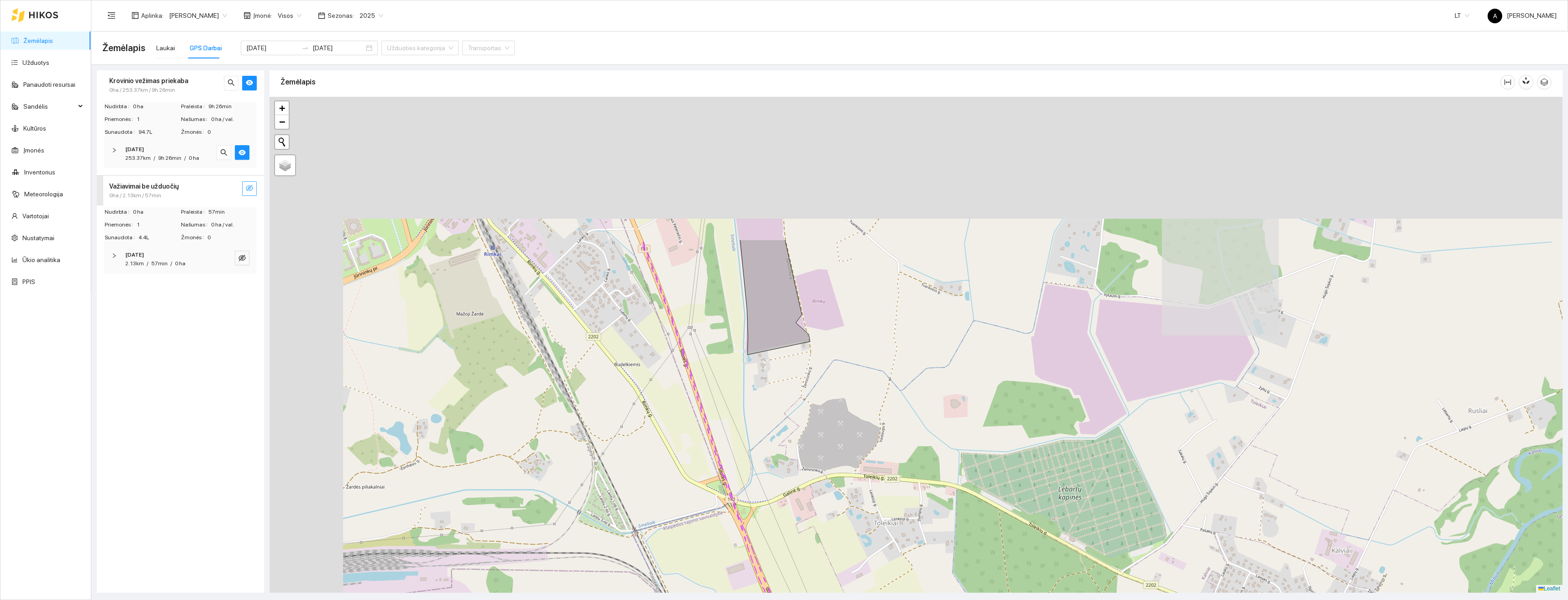
drag, startPoint x: 864, startPoint y: 441, endPoint x: 785, endPoint y: 288, distance: 172.2
click at [877, 454] on div "+ − Nieko nerasta. Bandykite dar kartą. Žemėlapis Palydovas Leaflet" at bounding box center [916, 344] width 1293 height 496
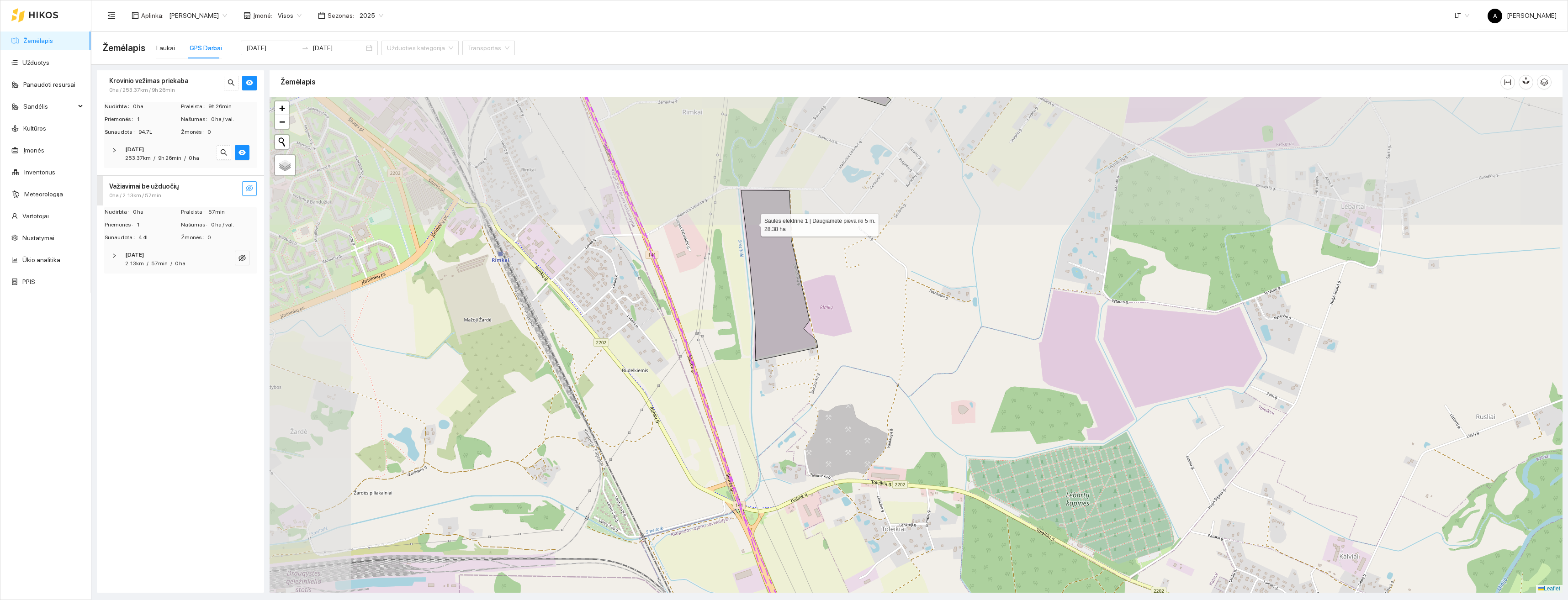
drag, startPoint x: 752, startPoint y: 223, endPoint x: 851, endPoint y: 469, distance: 265.2
click at [817, 361] on icon at bounding box center [780, 275] width 77 height 170
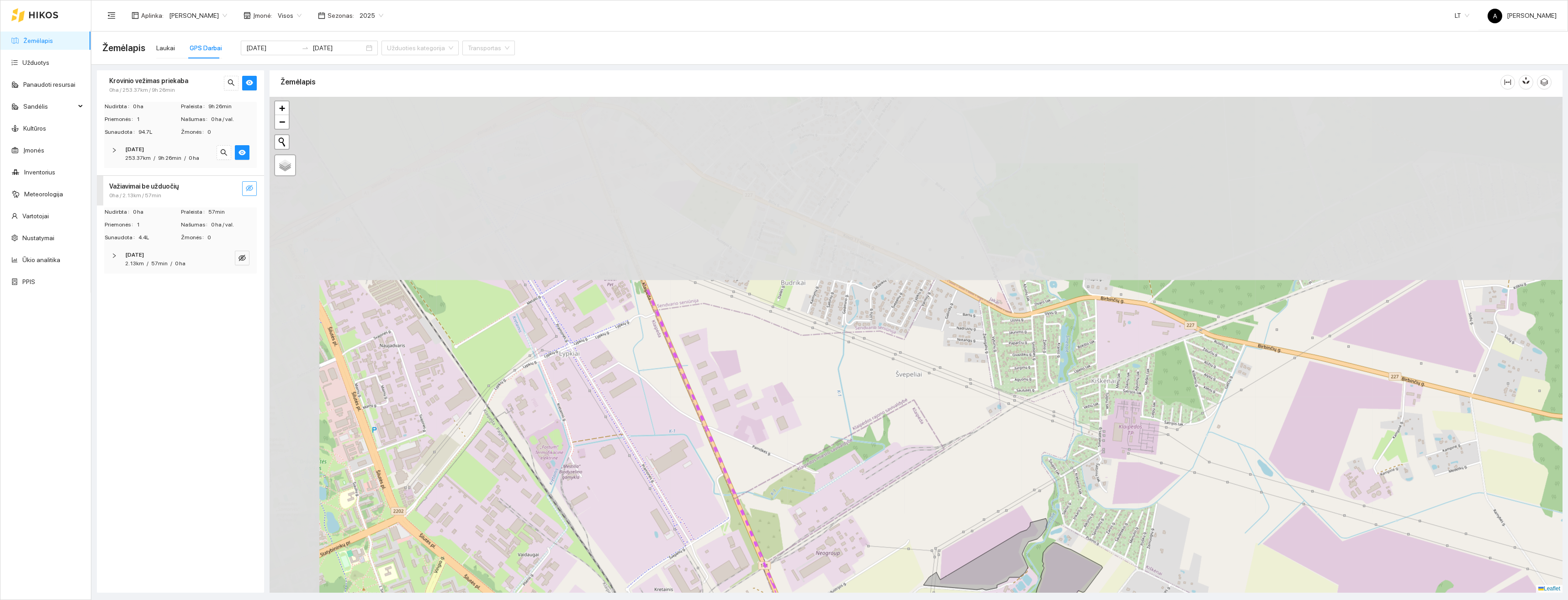
drag, startPoint x: 850, startPoint y: 484, endPoint x: 854, endPoint y: 492, distance: 8.9
click at [854, 492] on div "+ − Nieko nerasta. Bandykite dar kartą. Žemėlapis Palydovas Leaflet" at bounding box center [916, 344] width 1293 height 496
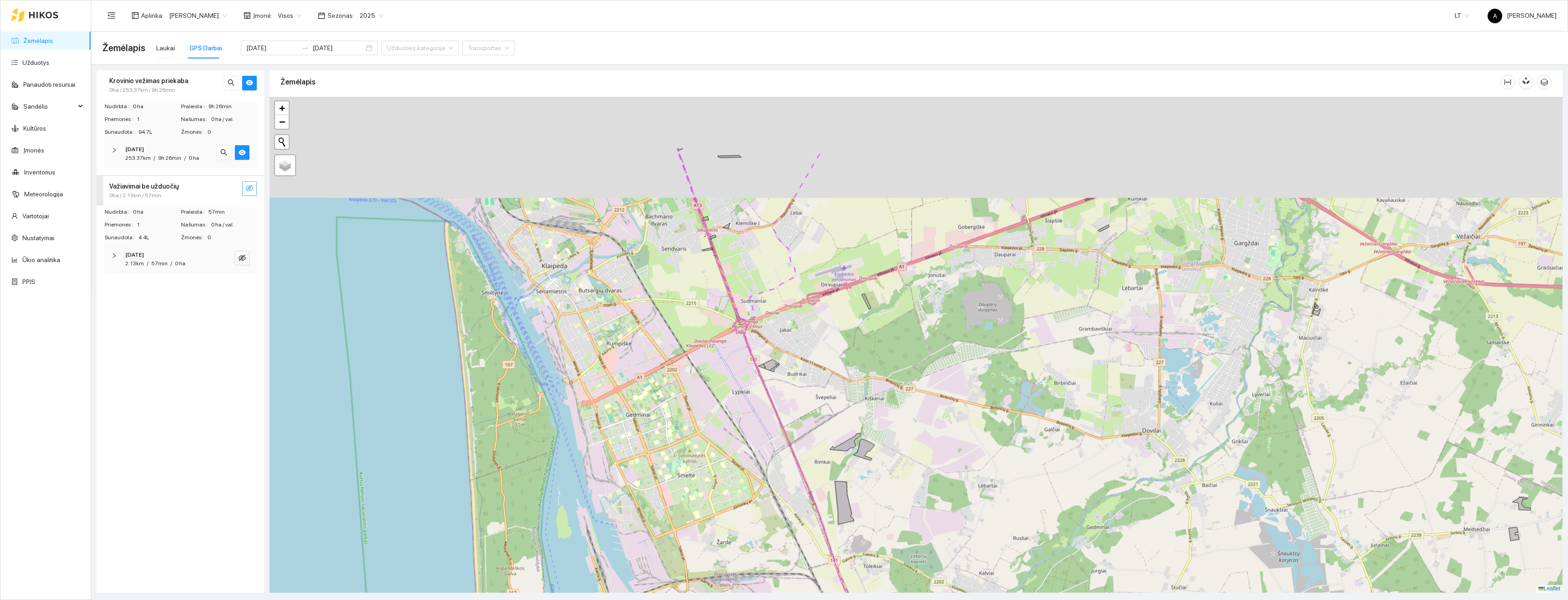
drag, startPoint x: 782, startPoint y: 215, endPoint x: 809, endPoint y: 402, distance: 188.9
click at [818, 428] on div "+ − Nieko nerasta. Bandykite dar kartą. Žemėlapis Palydovas Leaflet" at bounding box center [916, 344] width 1293 height 496
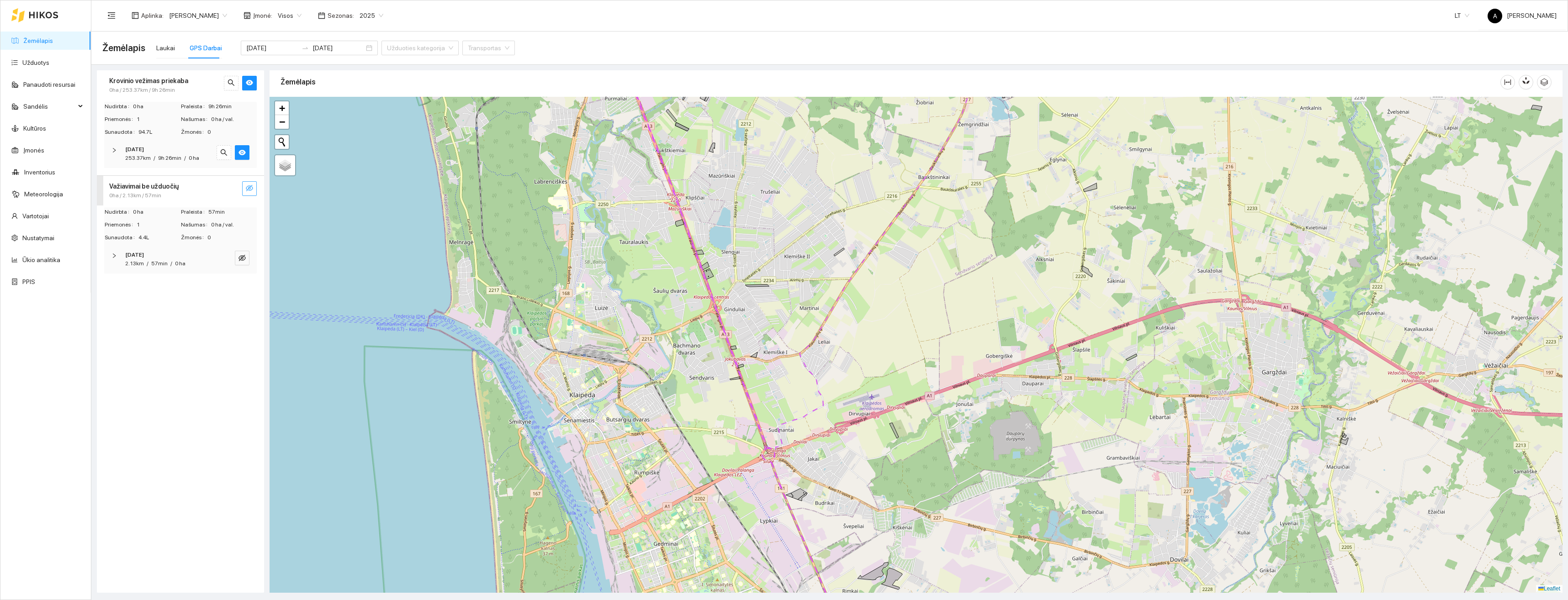
drag, startPoint x: 749, startPoint y: 317, endPoint x: 848, endPoint y: 534, distance: 238.5
click at [848, 533] on div "+ − Nieko nerasta. Bandykite dar kartą. Žemėlapis Palydovas Leaflet" at bounding box center [916, 344] width 1293 height 496
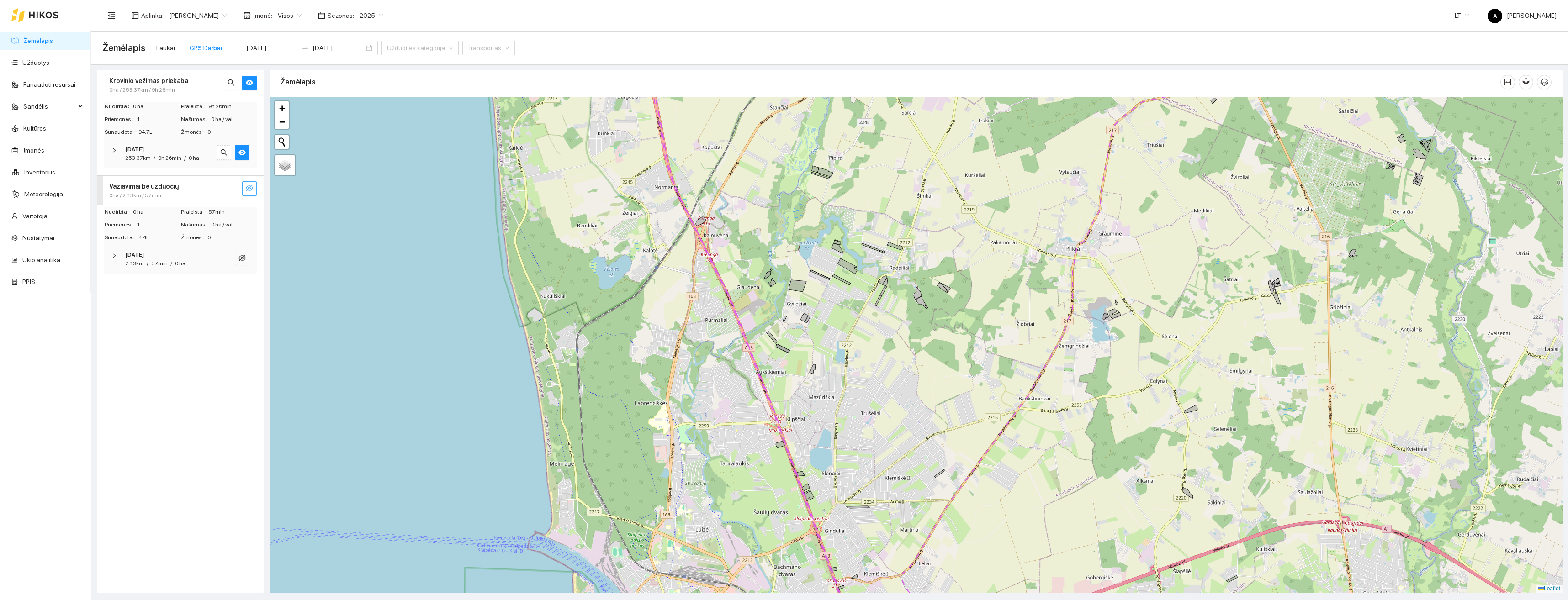
drag, startPoint x: 871, startPoint y: 571, endPoint x: 875, endPoint y: 579, distance: 8.9
click at [875, 578] on div "+ − Nieko nerasta. Bandykite dar kartą. Žemėlapis Palydovas Leaflet" at bounding box center [916, 344] width 1293 height 496
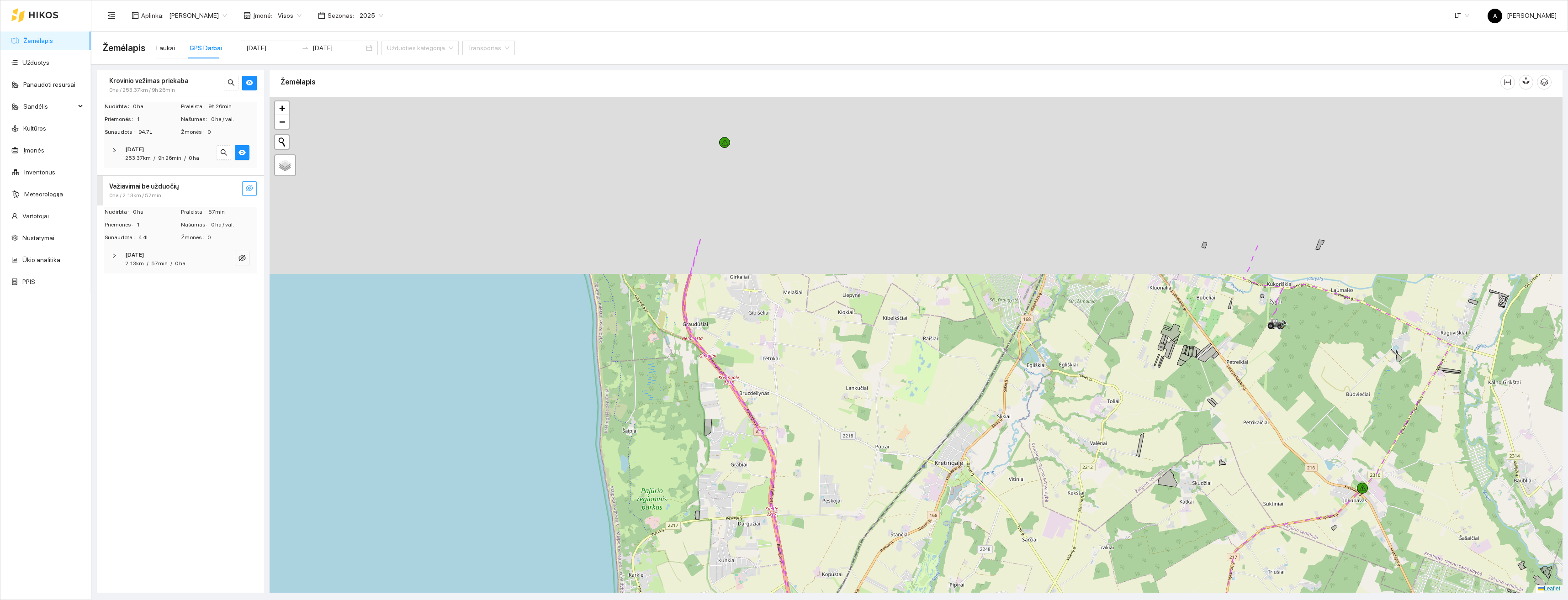
drag
click at [886, 545] on div "+ − Nieko nerasta. Bandykite dar kartą. Žemėlapis Palydovas Leaflet" at bounding box center [916, 344] width 1293 height 496
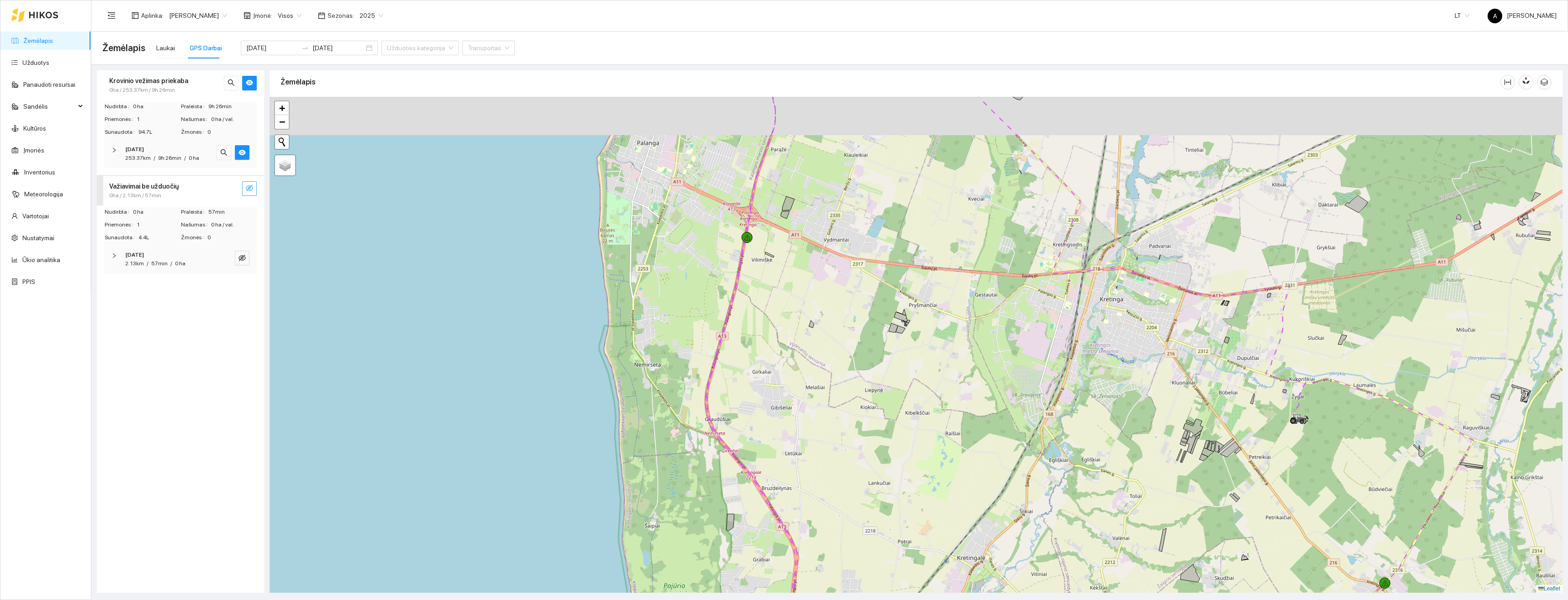
click at [828, 447] on div "+ − Nieko nerasta. Bandykite dar kartą. Žemėlapis Palydovas Leaflet" at bounding box center [916, 344] width 1293 height 496
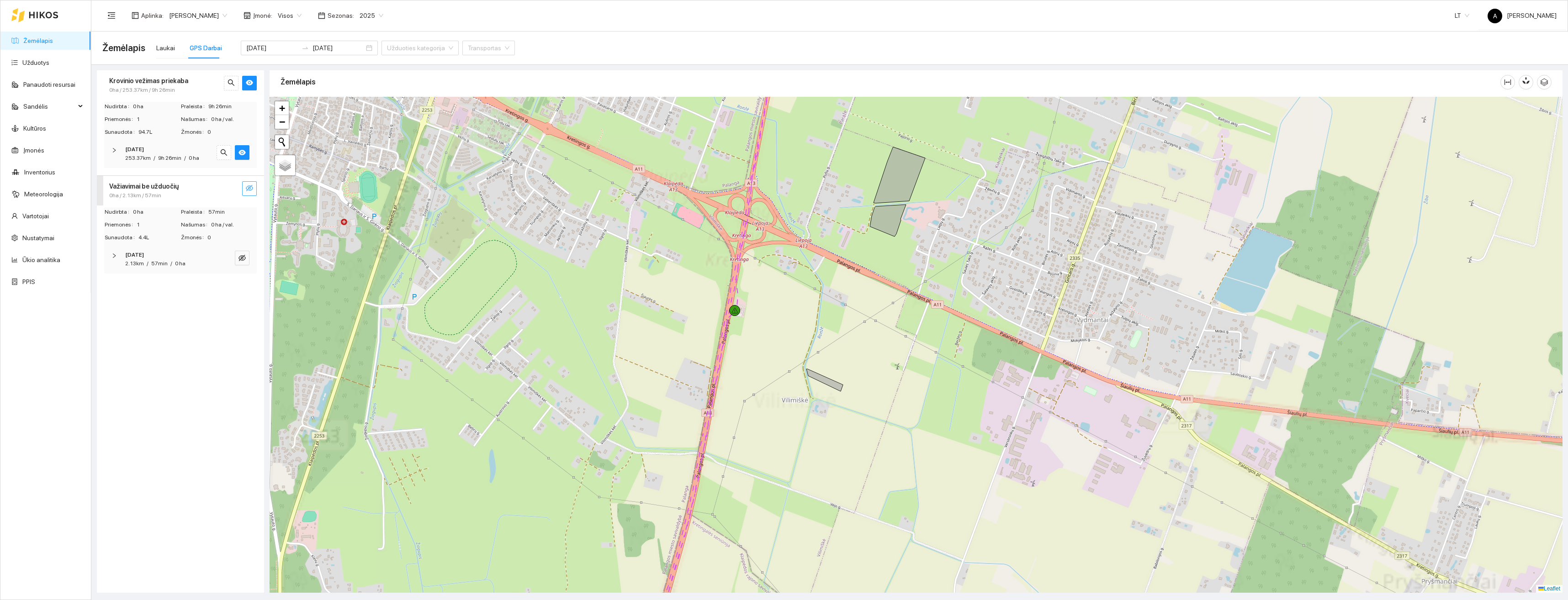
click at [784, 355] on div "+ − Nieko nerasta. Bandykite dar kartą. Žemėlapis Palydovas Leaflet" at bounding box center [916, 344] width 1293 height 496
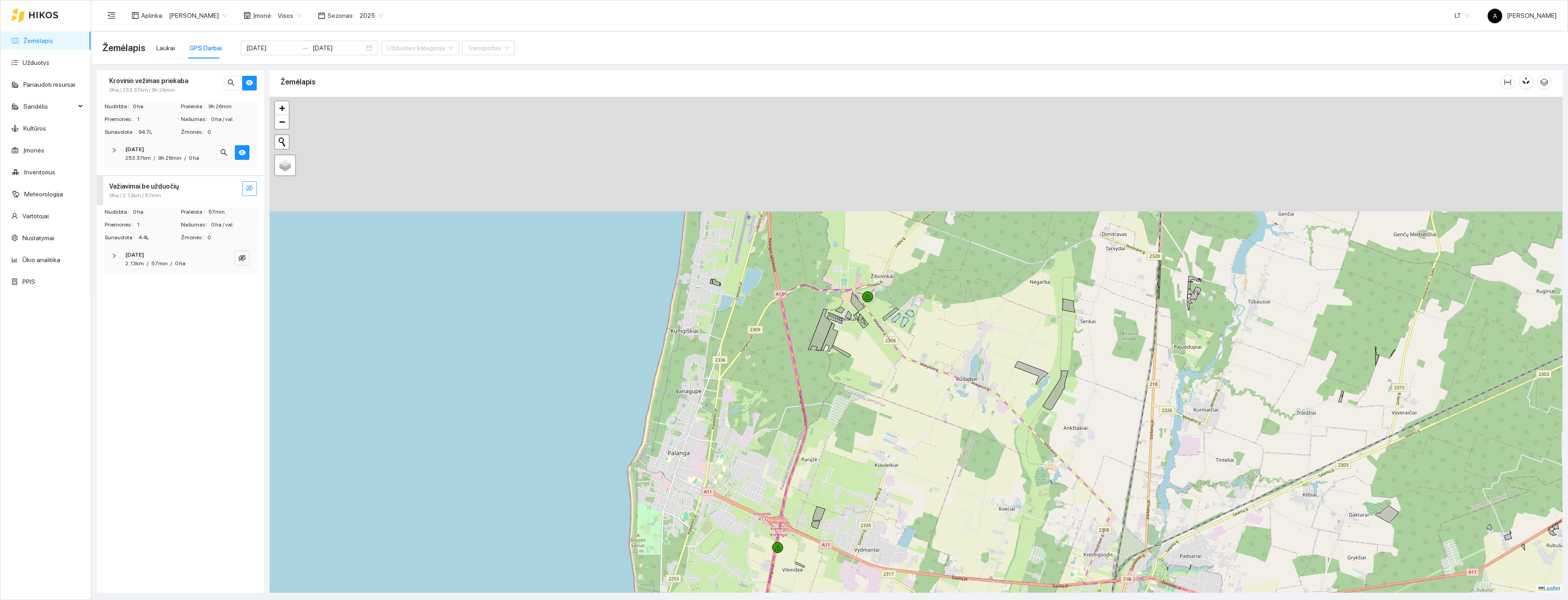
click at [865, 463] on div "+ − Nieko nerasta. Bandykite dar kartą. Žemėlapis Palydovas Leaflet" at bounding box center [916, 344] width 1293 height 496
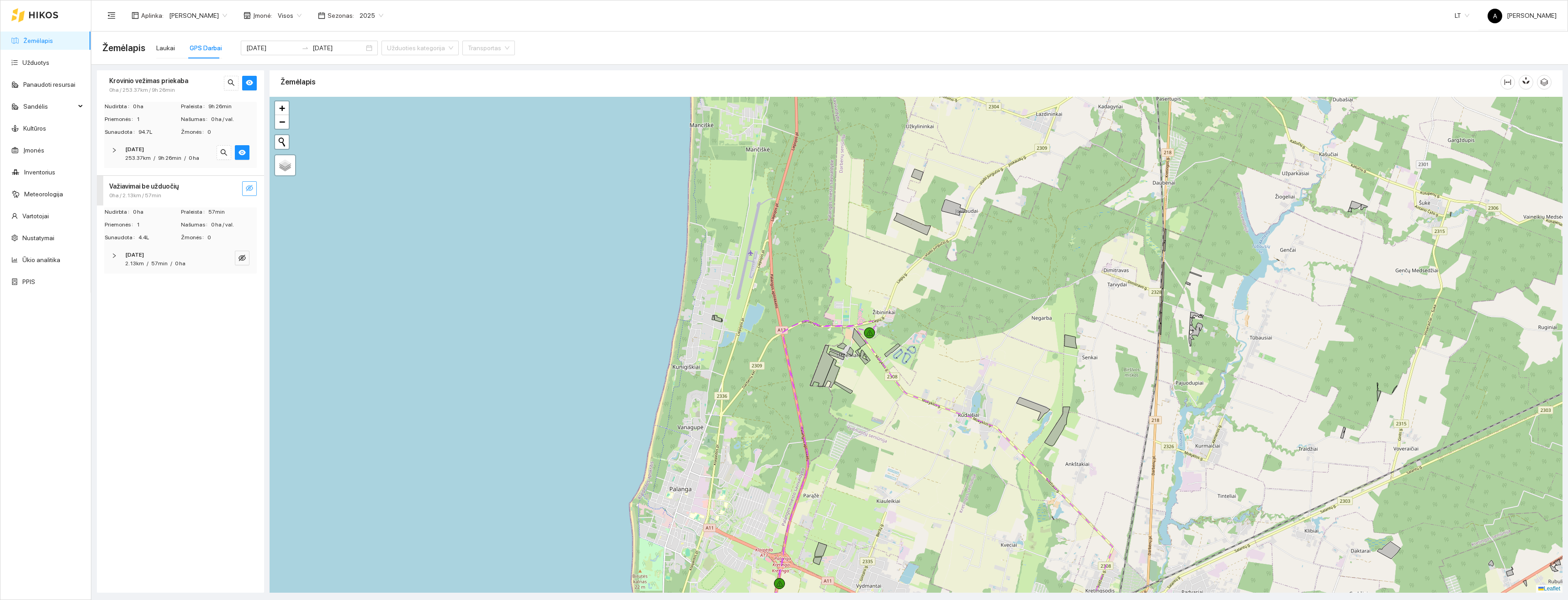
click at [858, 355] on div "+ − Nieko nerasta. Bandykite dar kartą. Žemėlapis Palydovas Leaflet" at bounding box center [916, 344] width 1293 height 496
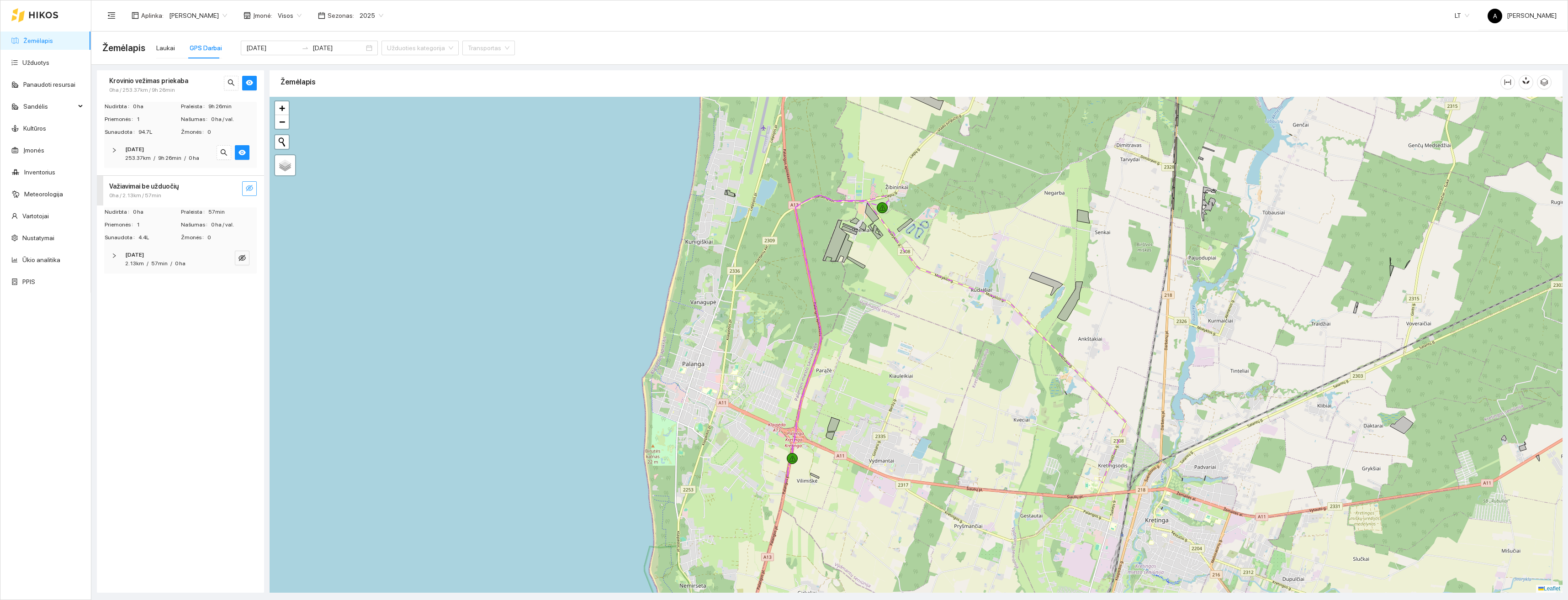
click at [909, 154] on div "+ − Nieko nerasta. Bandykite dar kartą. Žemėlapis Palydovas Leaflet" at bounding box center [916, 344] width 1293 height 496
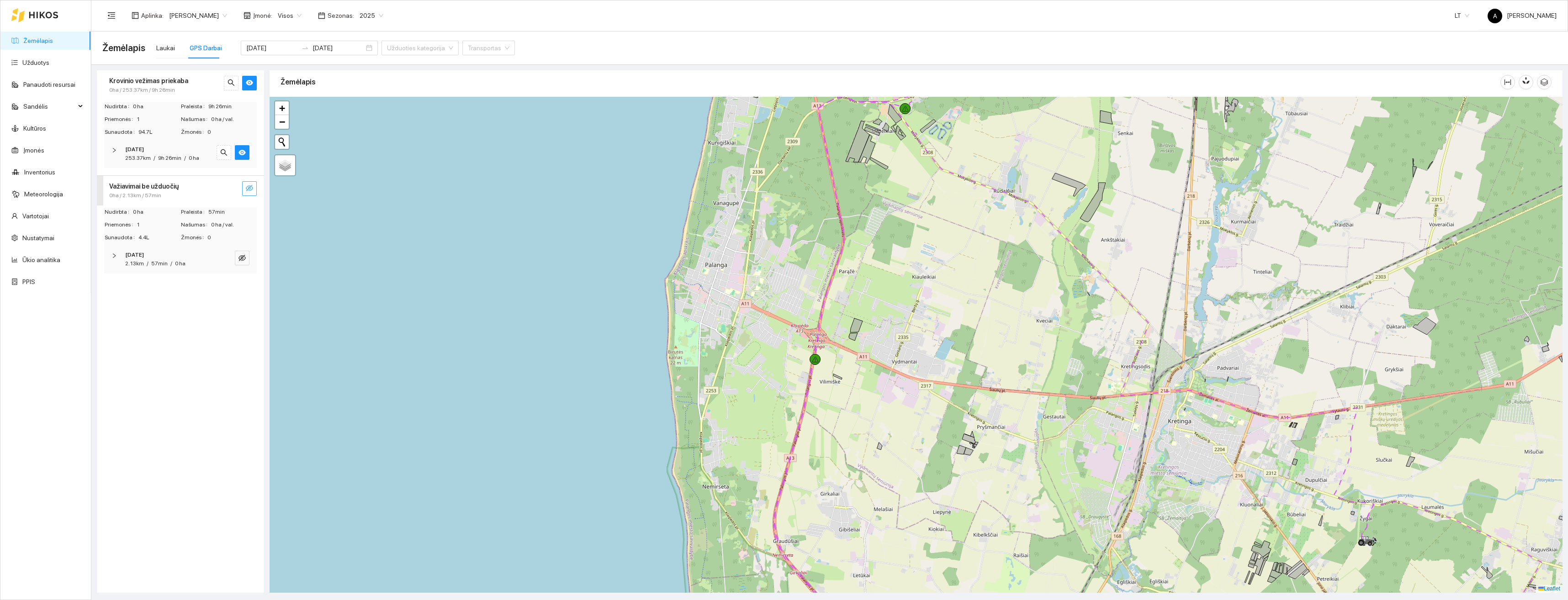
click at [919, 329] on div "+ − Nieko nerasta. Bandykite dar kartą. Žemėlapis Palydovas Leaflet" at bounding box center [916, 344] width 1293 height 496
